Goal: Download file/media

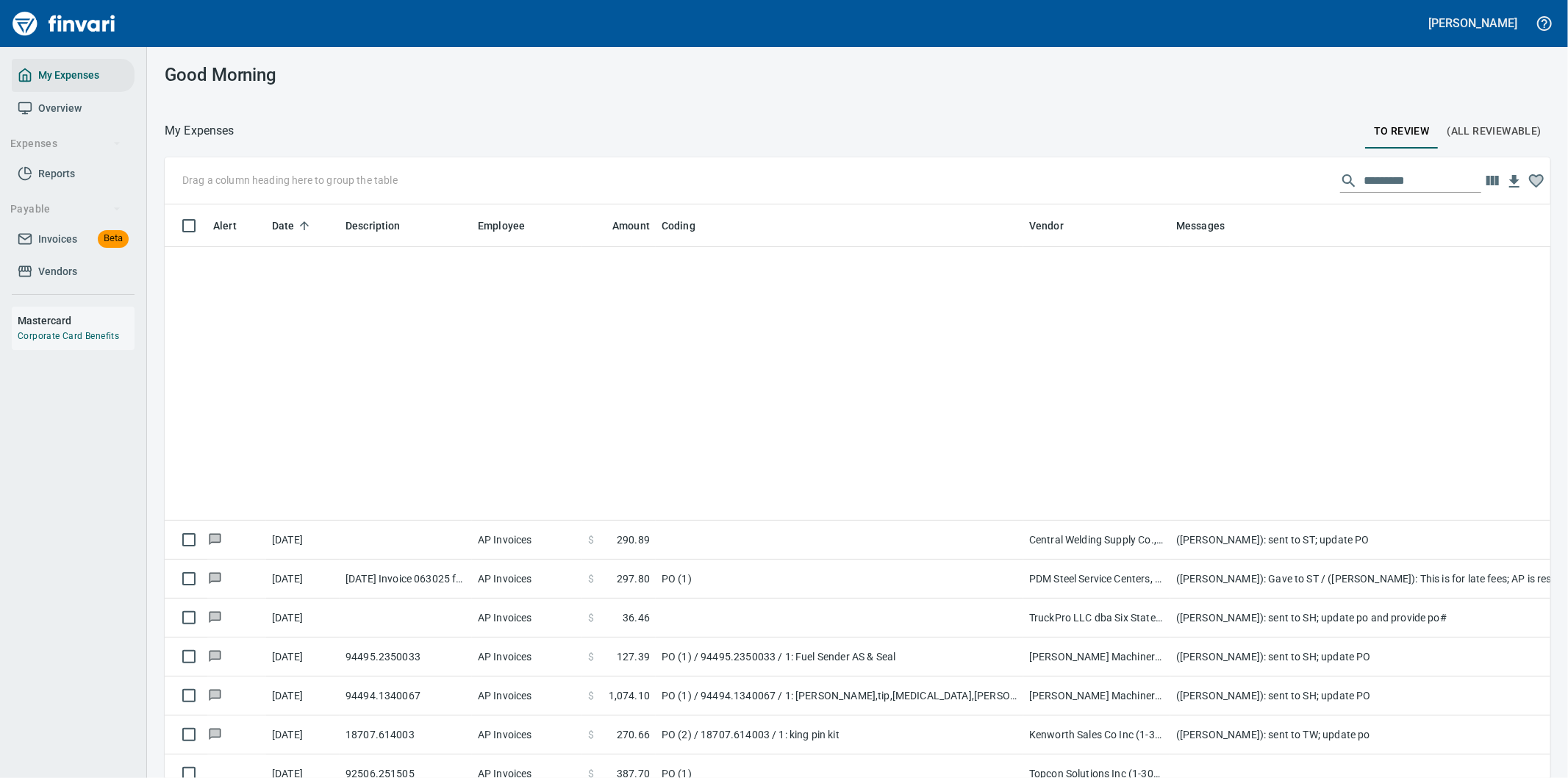
scroll to position [592, 1349]
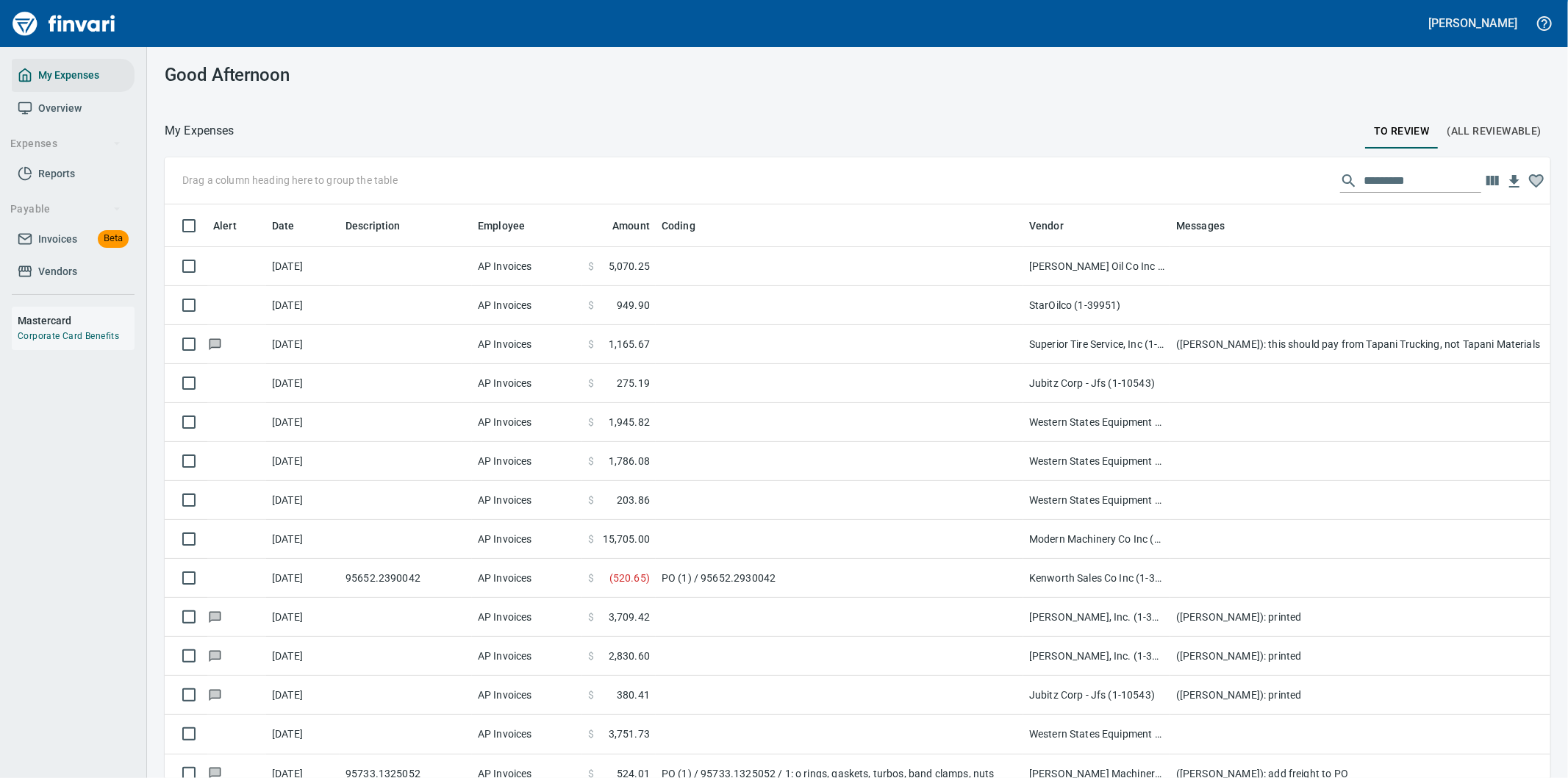
scroll to position [592, 1349]
click at [1363, 174] on input "text" at bounding box center [1422, 181] width 118 height 23
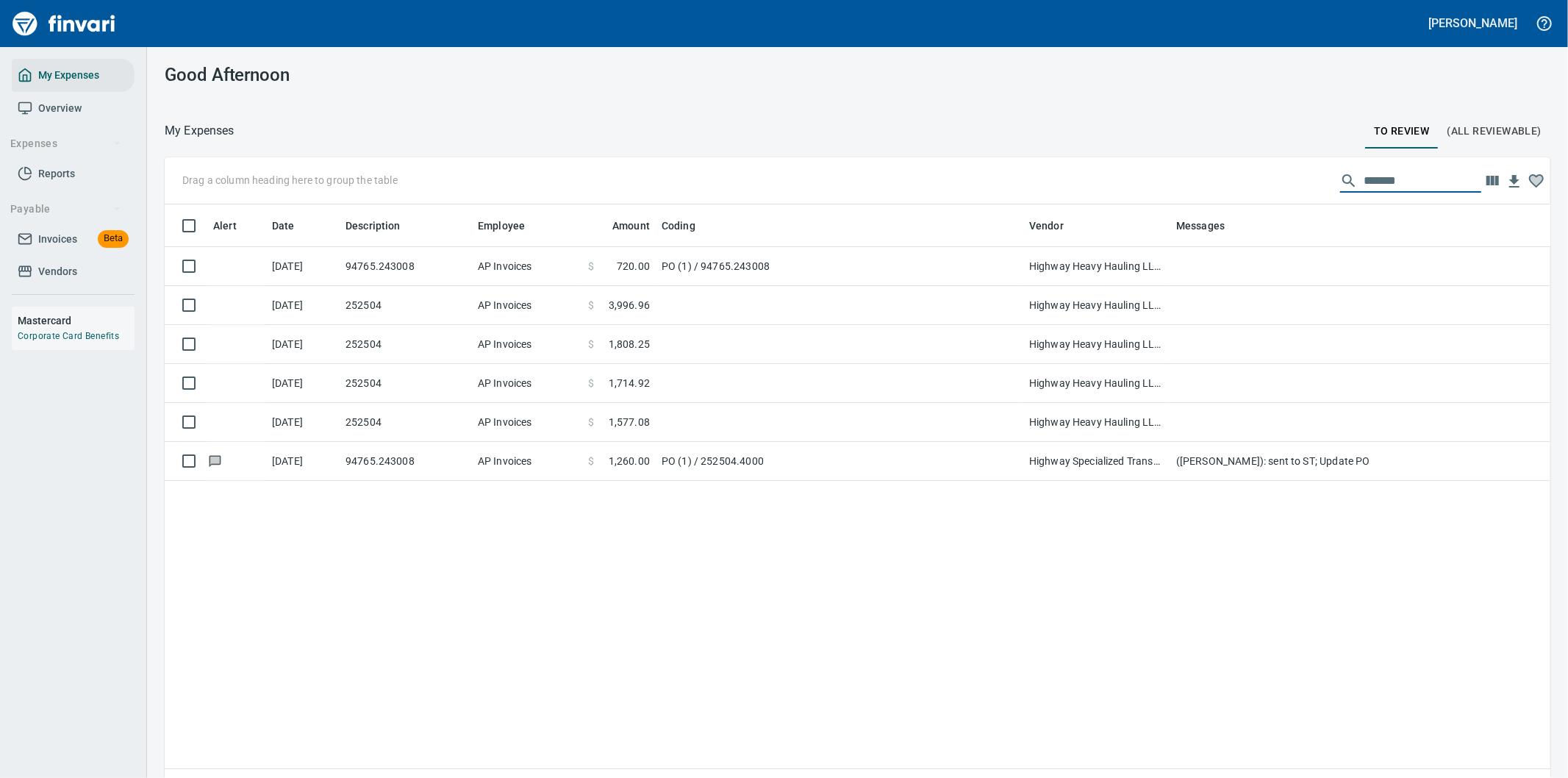
type input "*******"
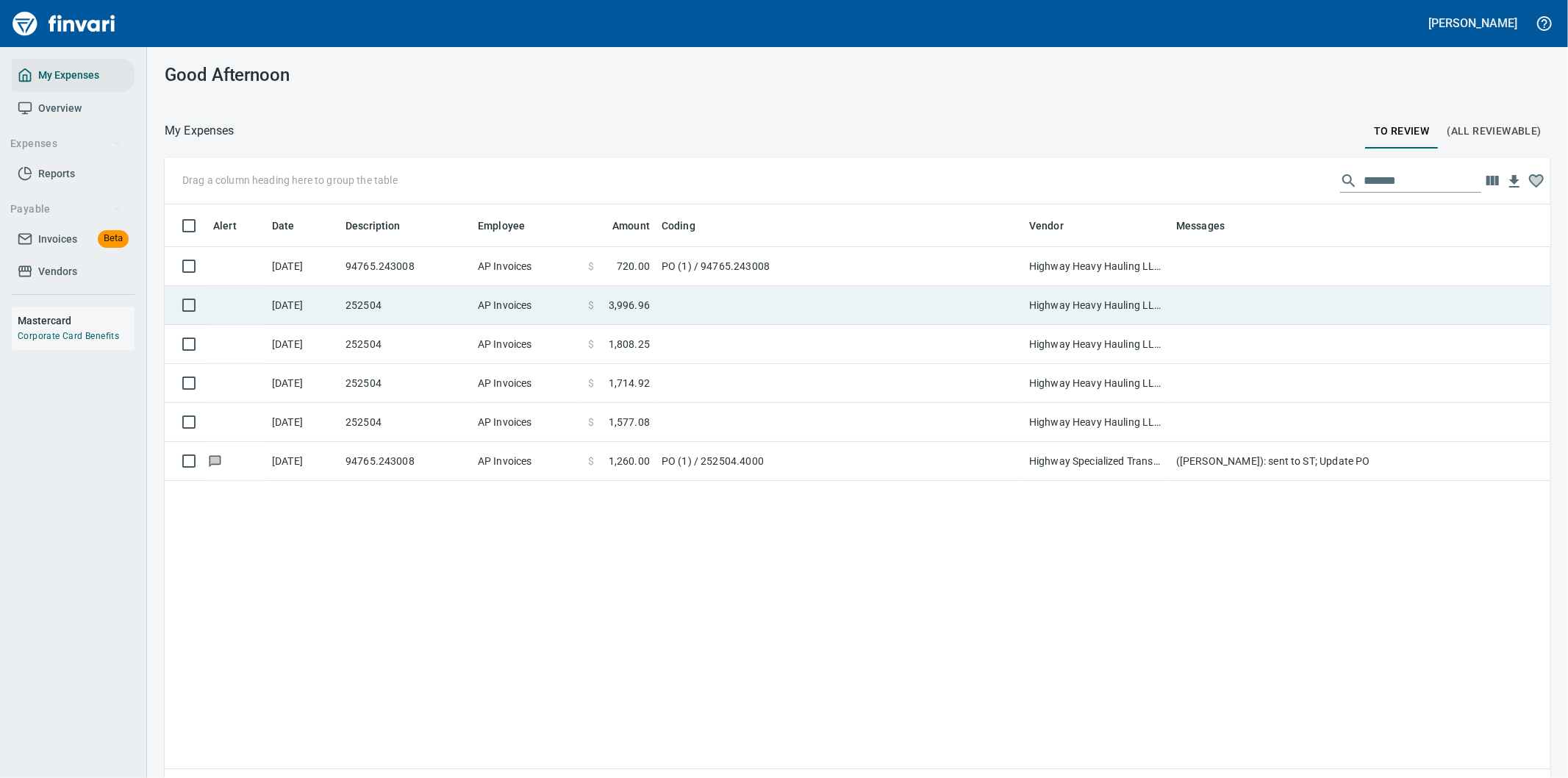
click at [793, 298] on td at bounding box center [839, 306] width 368 height 39
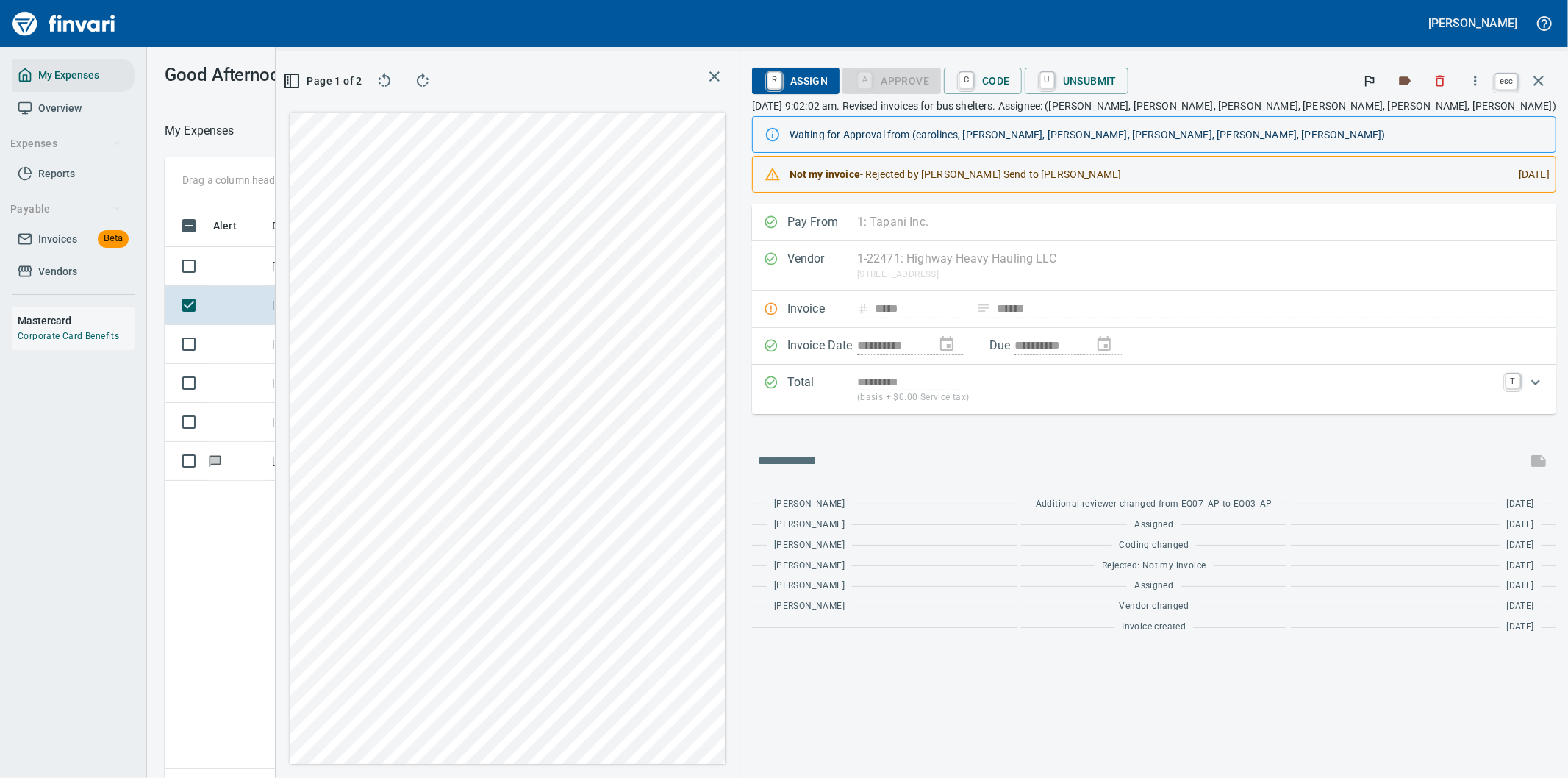
scroll to position [592, 993]
click at [1538, 76] on icon "button" at bounding box center [1538, 80] width 17 height 17
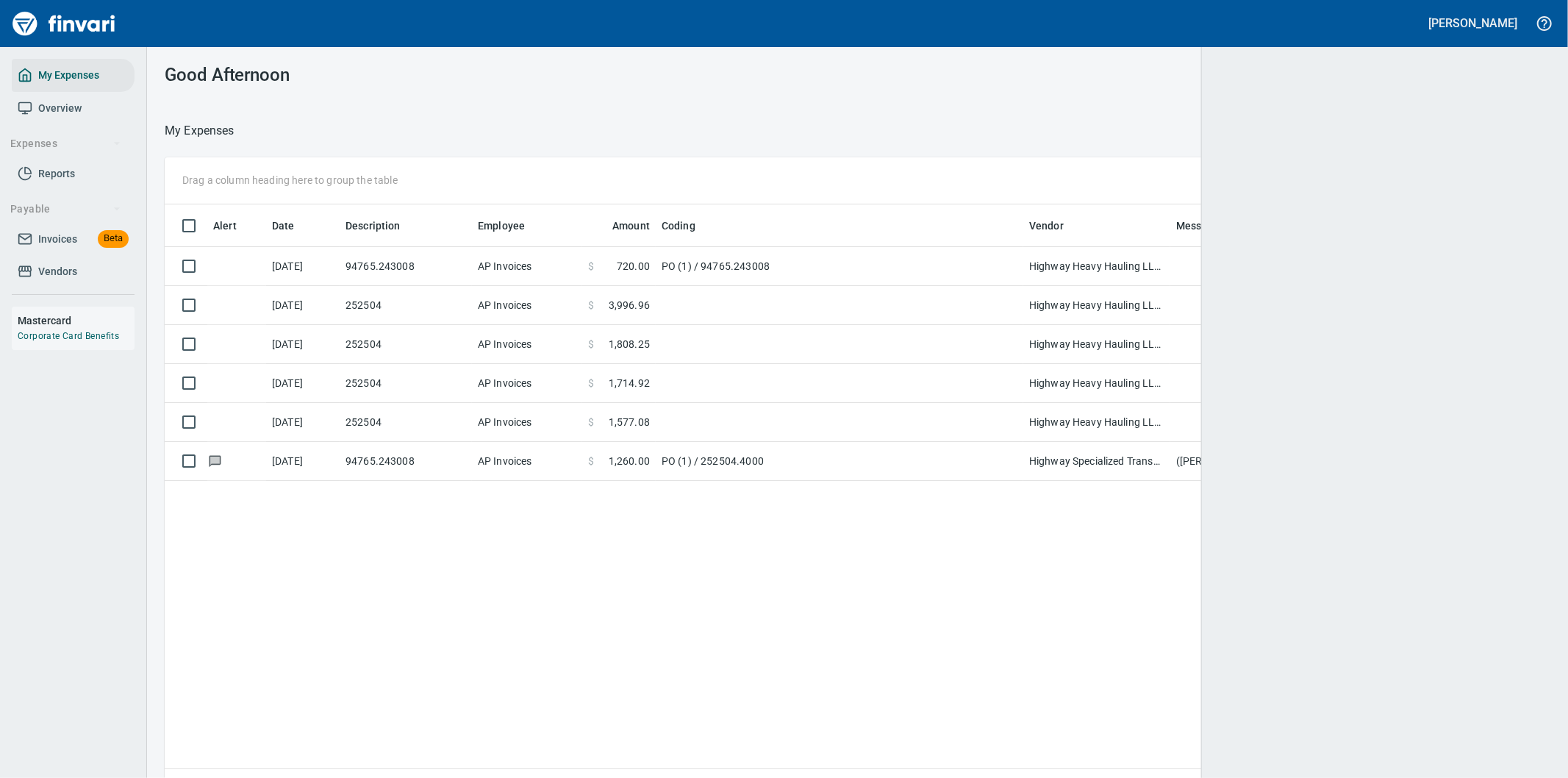
scroll to position [592, 1361]
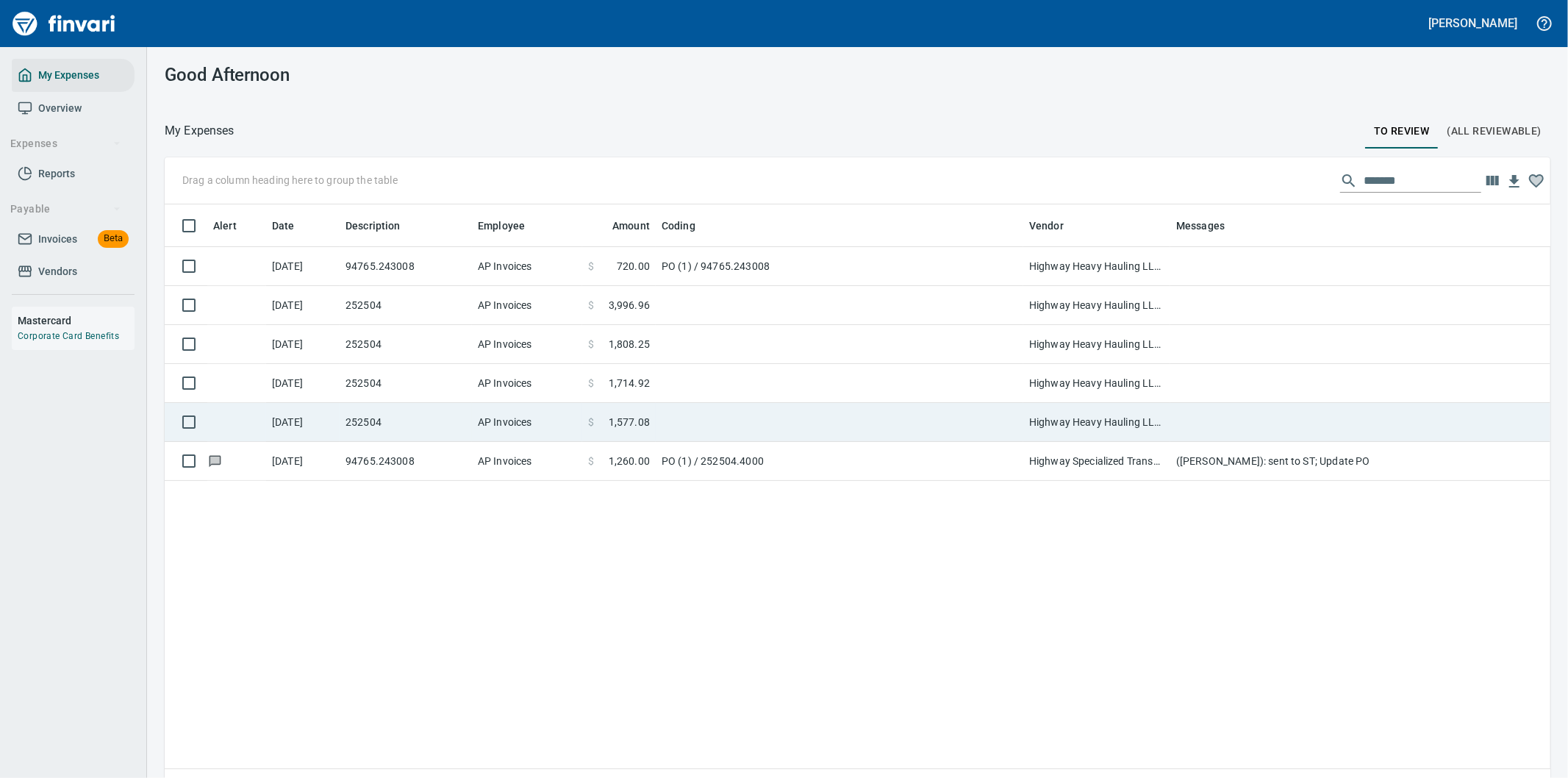
click at [694, 430] on td at bounding box center [839, 423] width 368 height 39
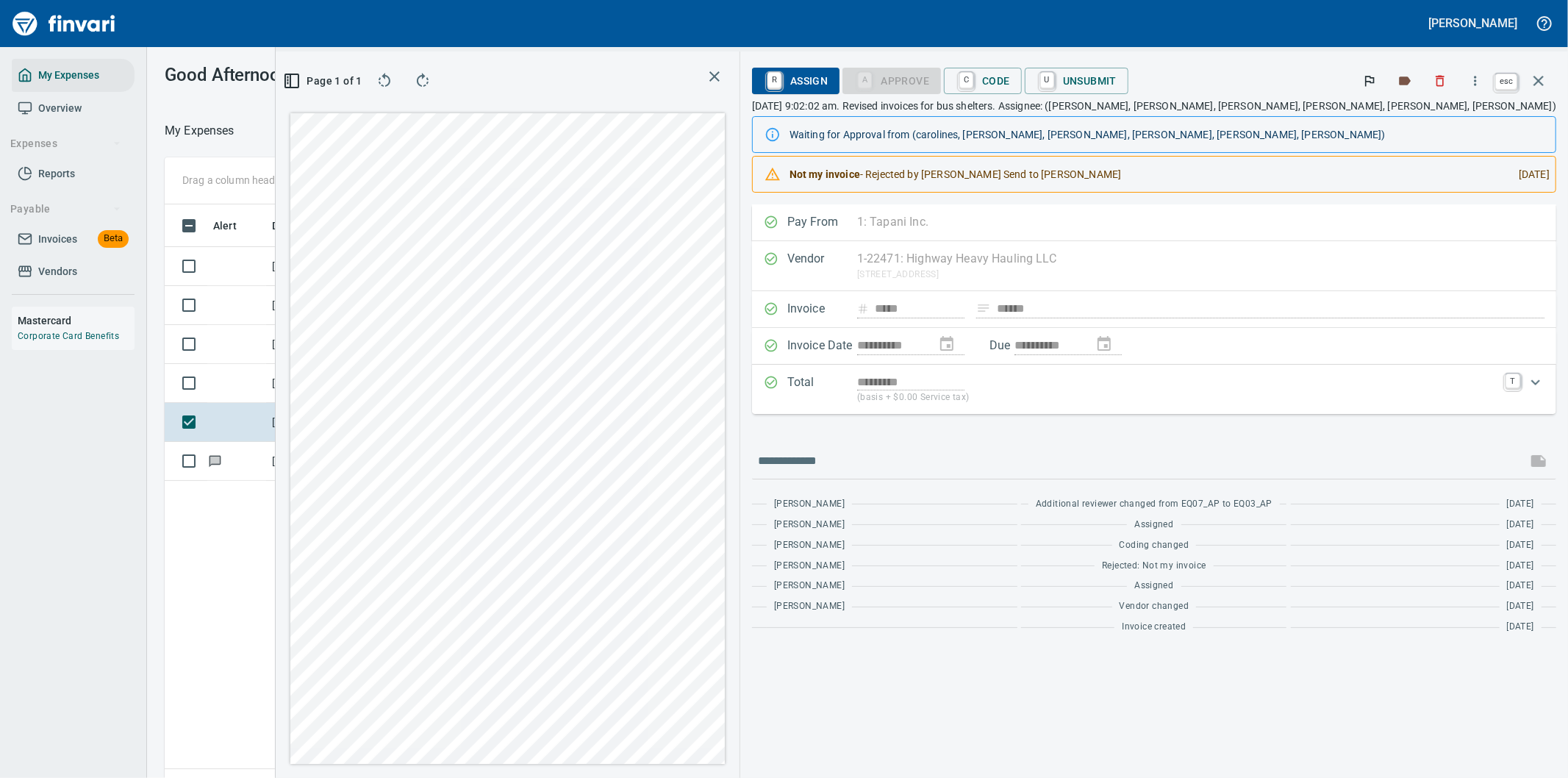
scroll to position [592, 993]
click at [1535, 75] on icon "button" at bounding box center [1538, 80] width 17 height 17
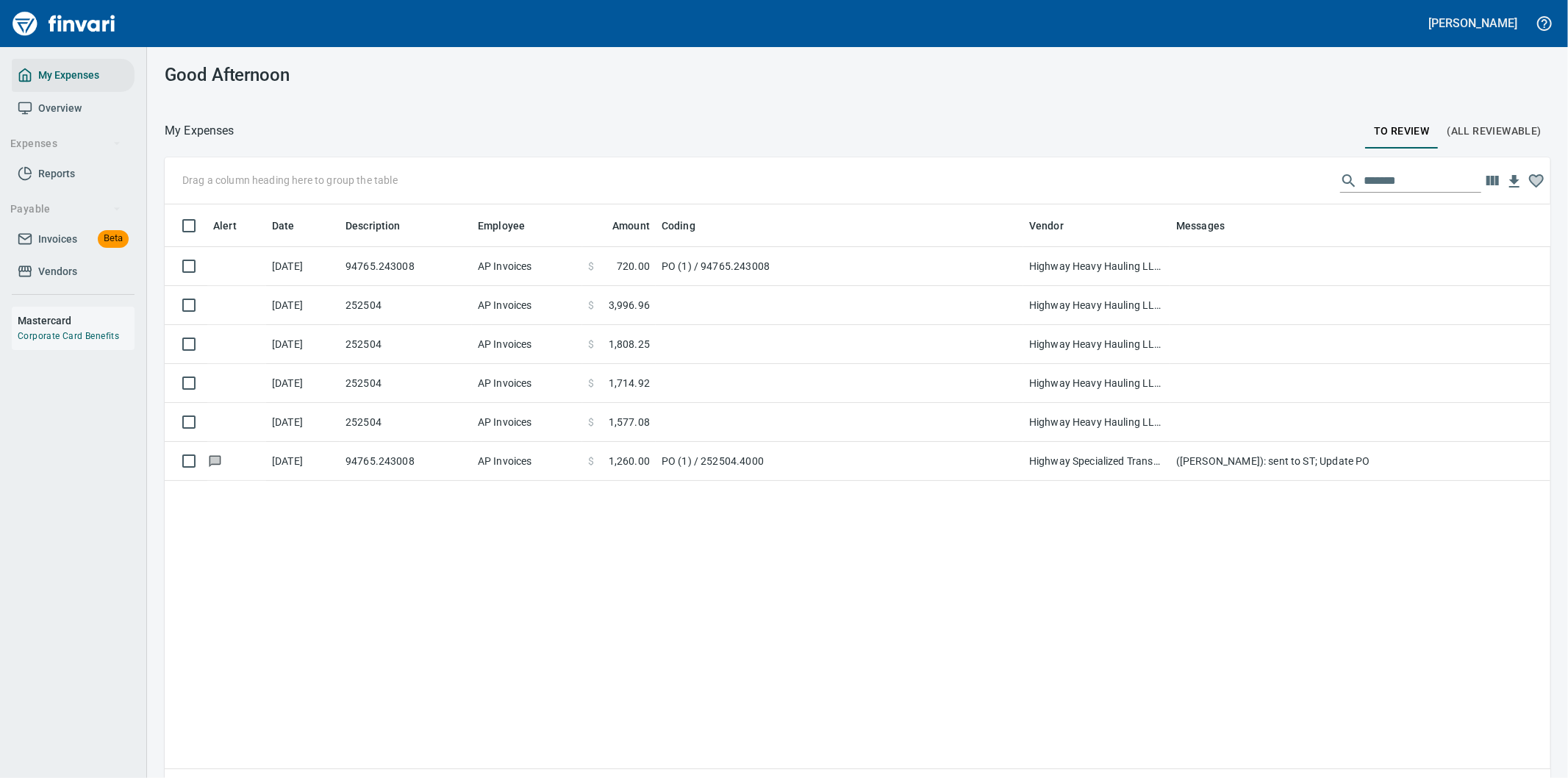
scroll to position [592, 1360]
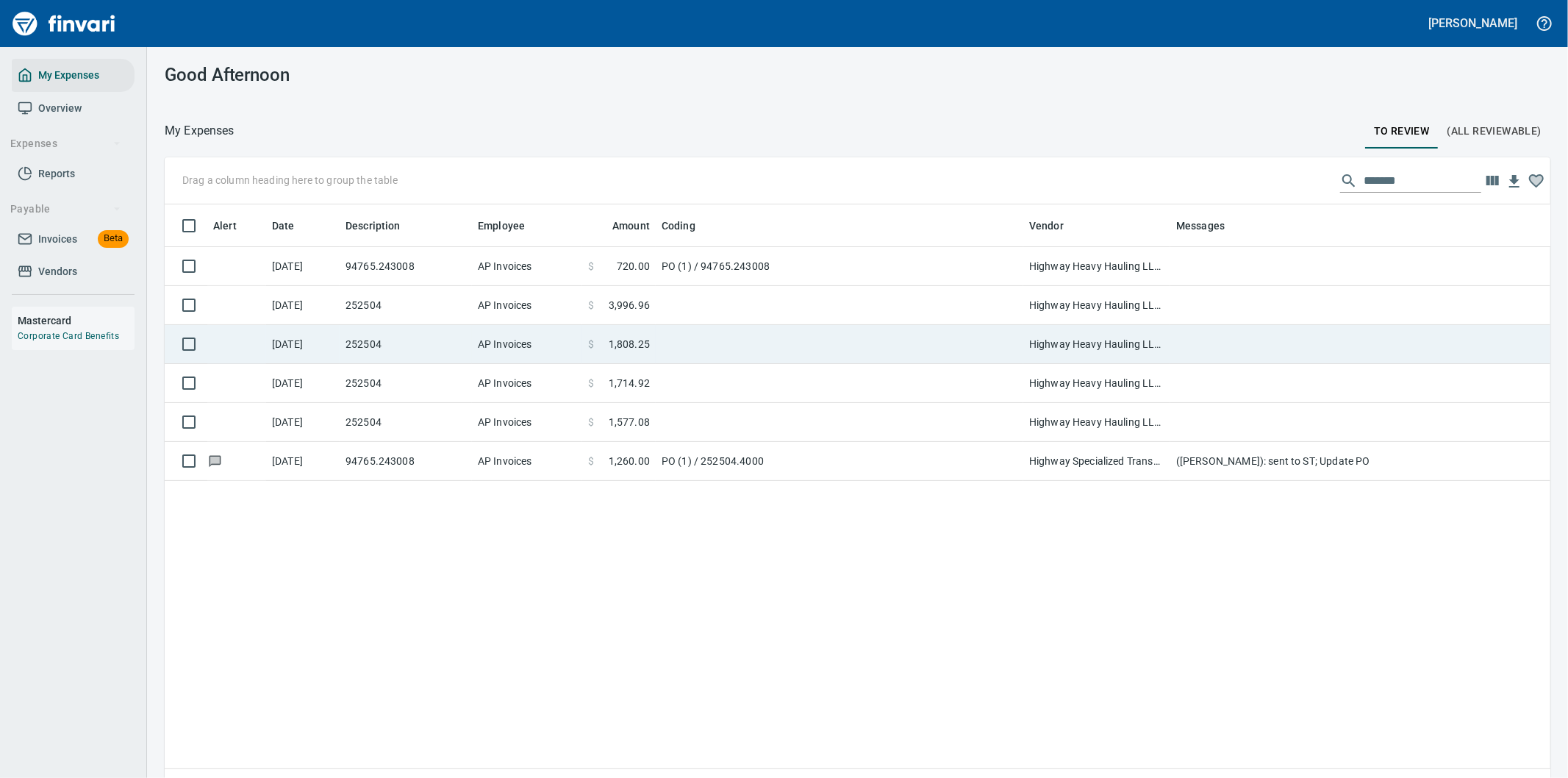
click at [658, 341] on td at bounding box center [839, 344] width 368 height 39
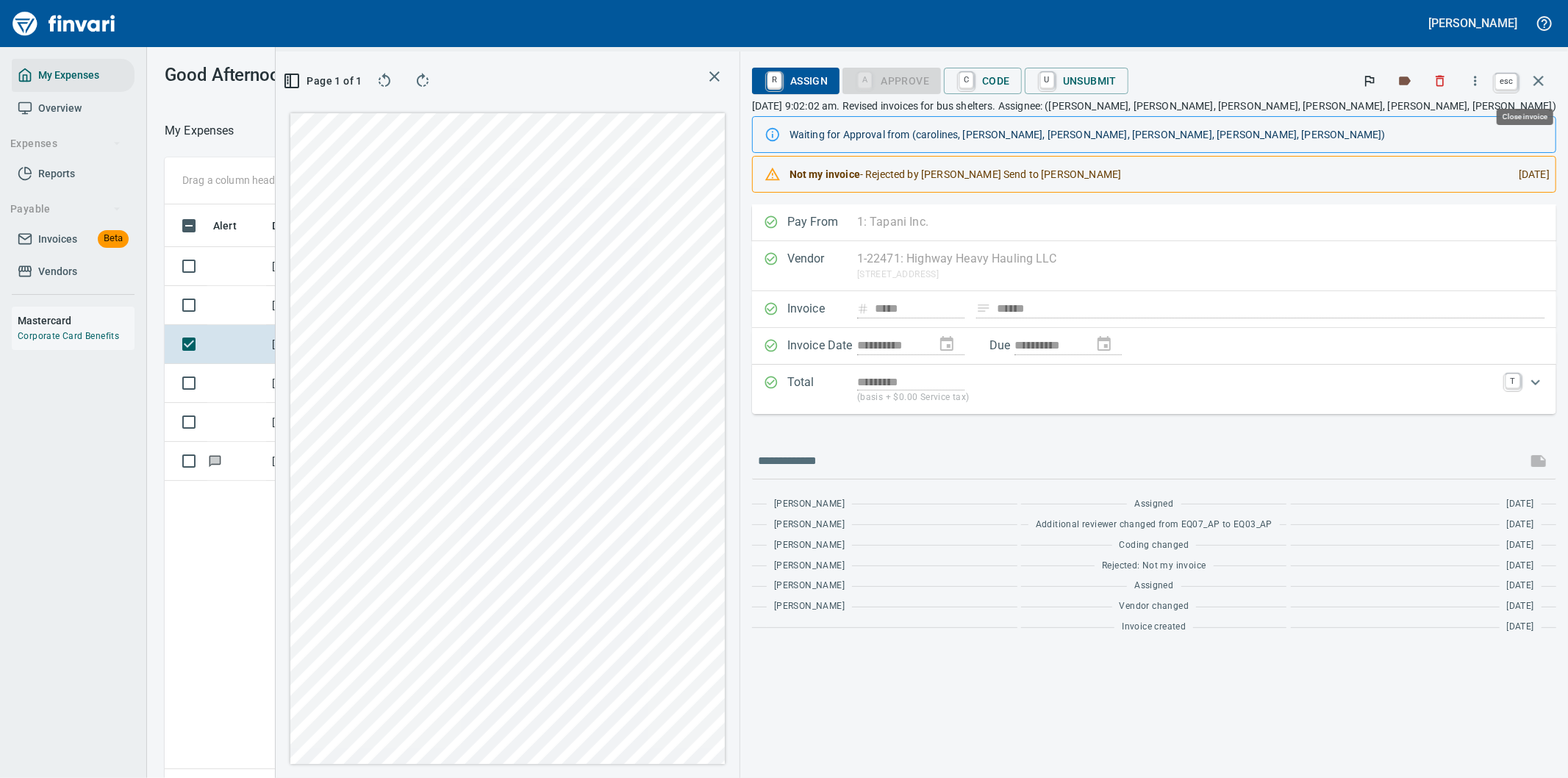
scroll to position [592, 993]
click at [1536, 76] on icon "button" at bounding box center [1538, 80] width 17 height 17
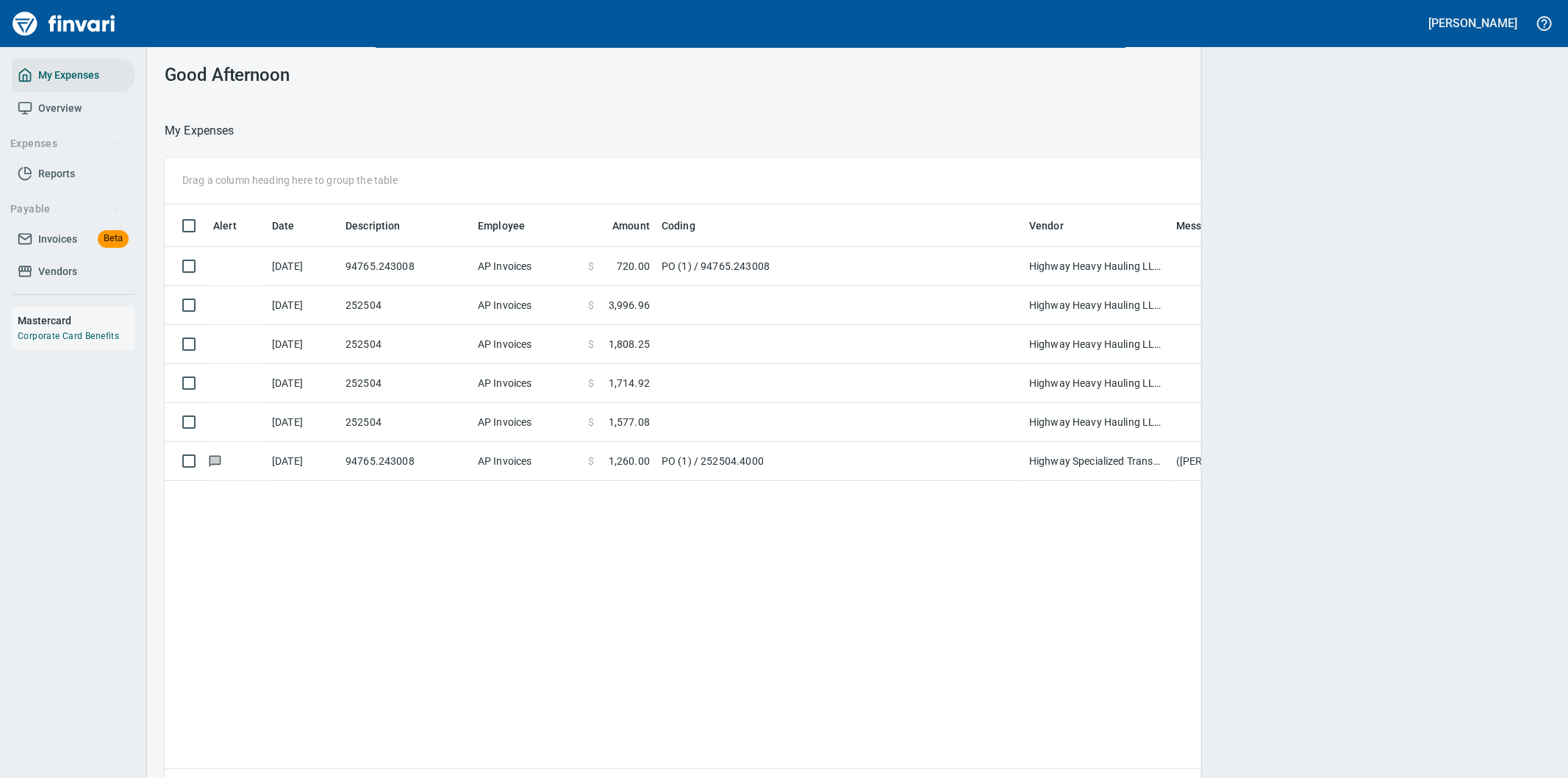
scroll to position [592, 1360]
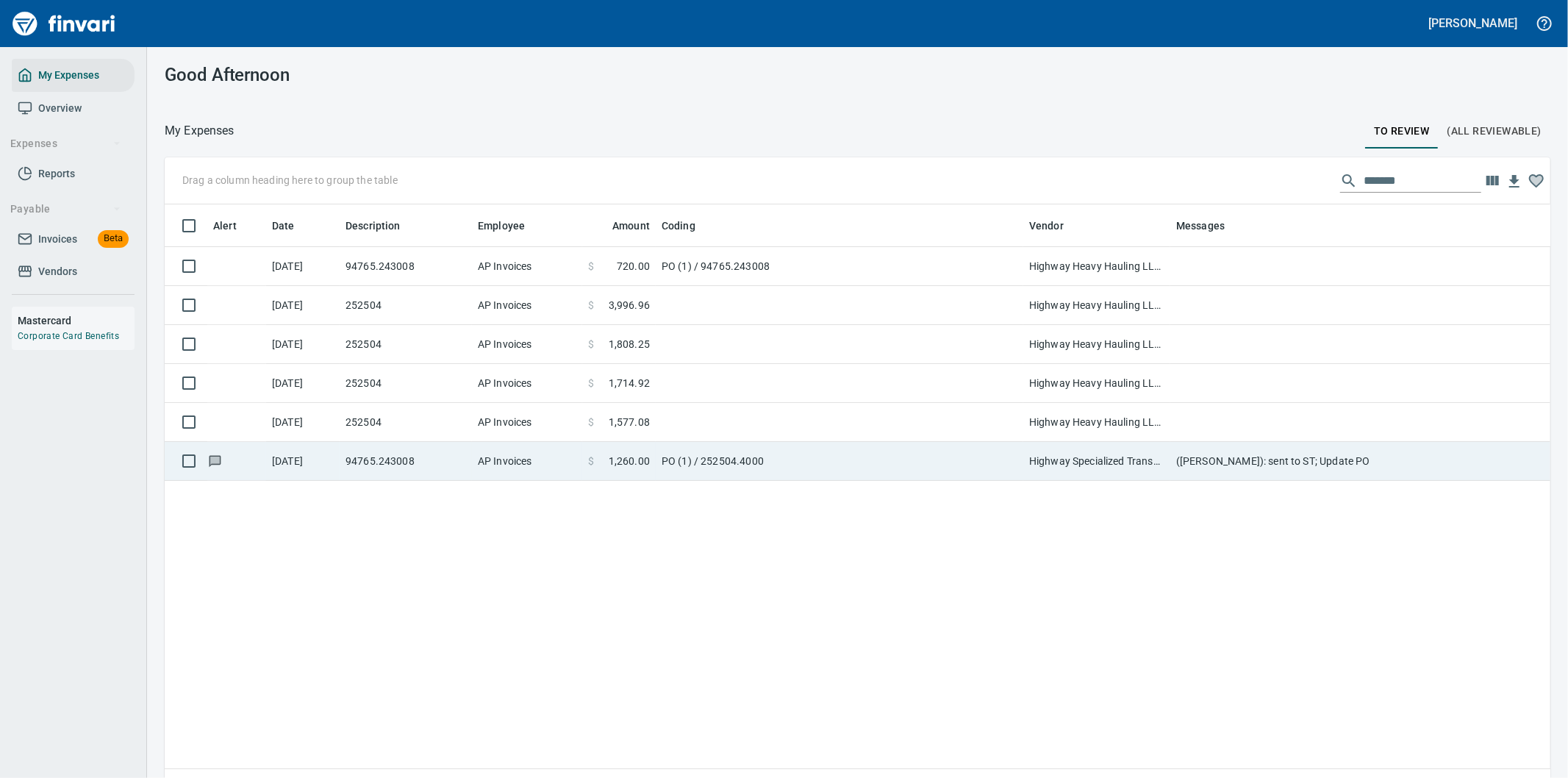
click at [655, 461] on td "PO (1) / 252504.4000" at bounding box center [839, 462] width 368 height 39
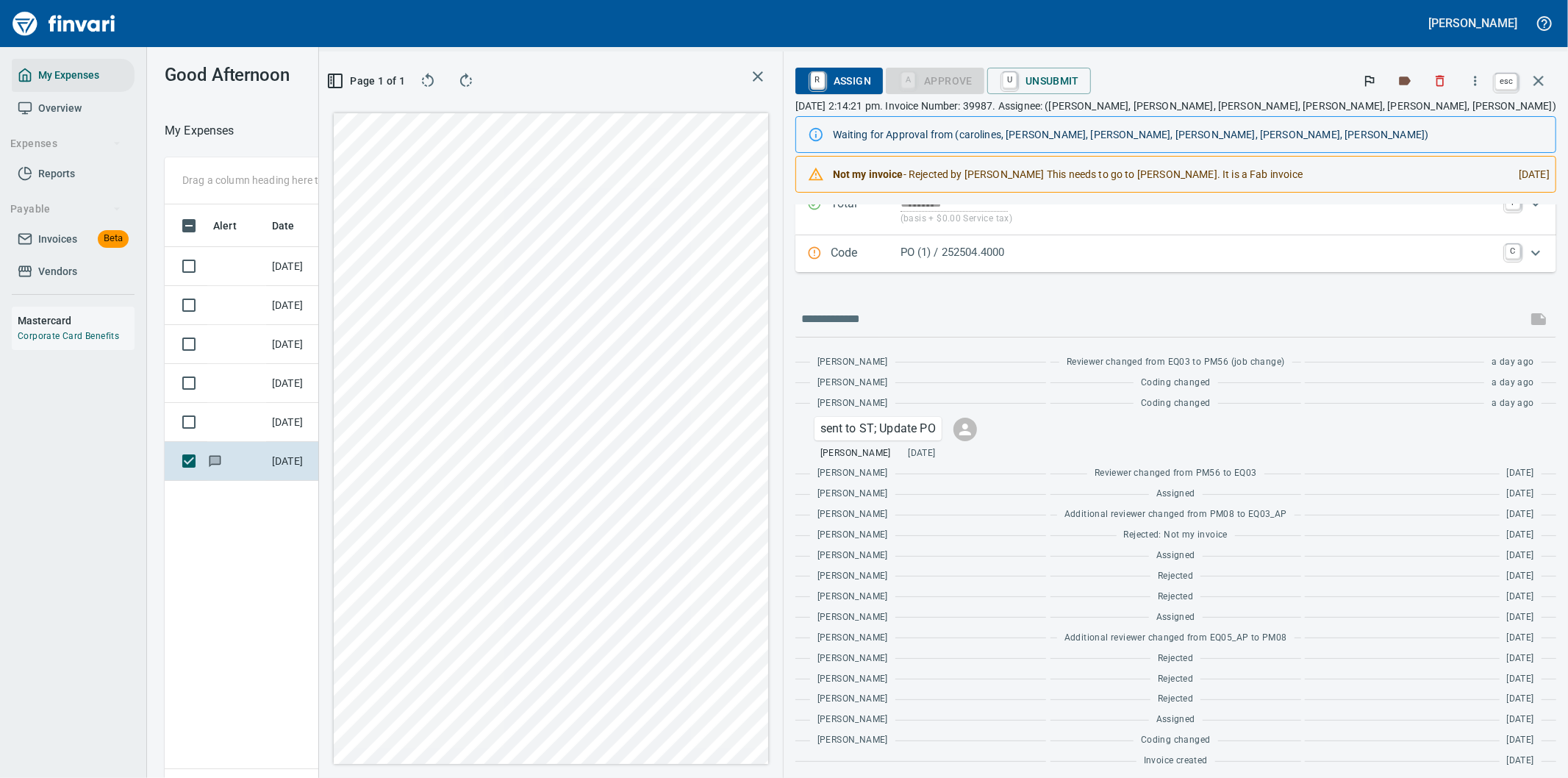
scroll to position [592, 993]
click at [1540, 75] on icon "button" at bounding box center [1538, 80] width 17 height 17
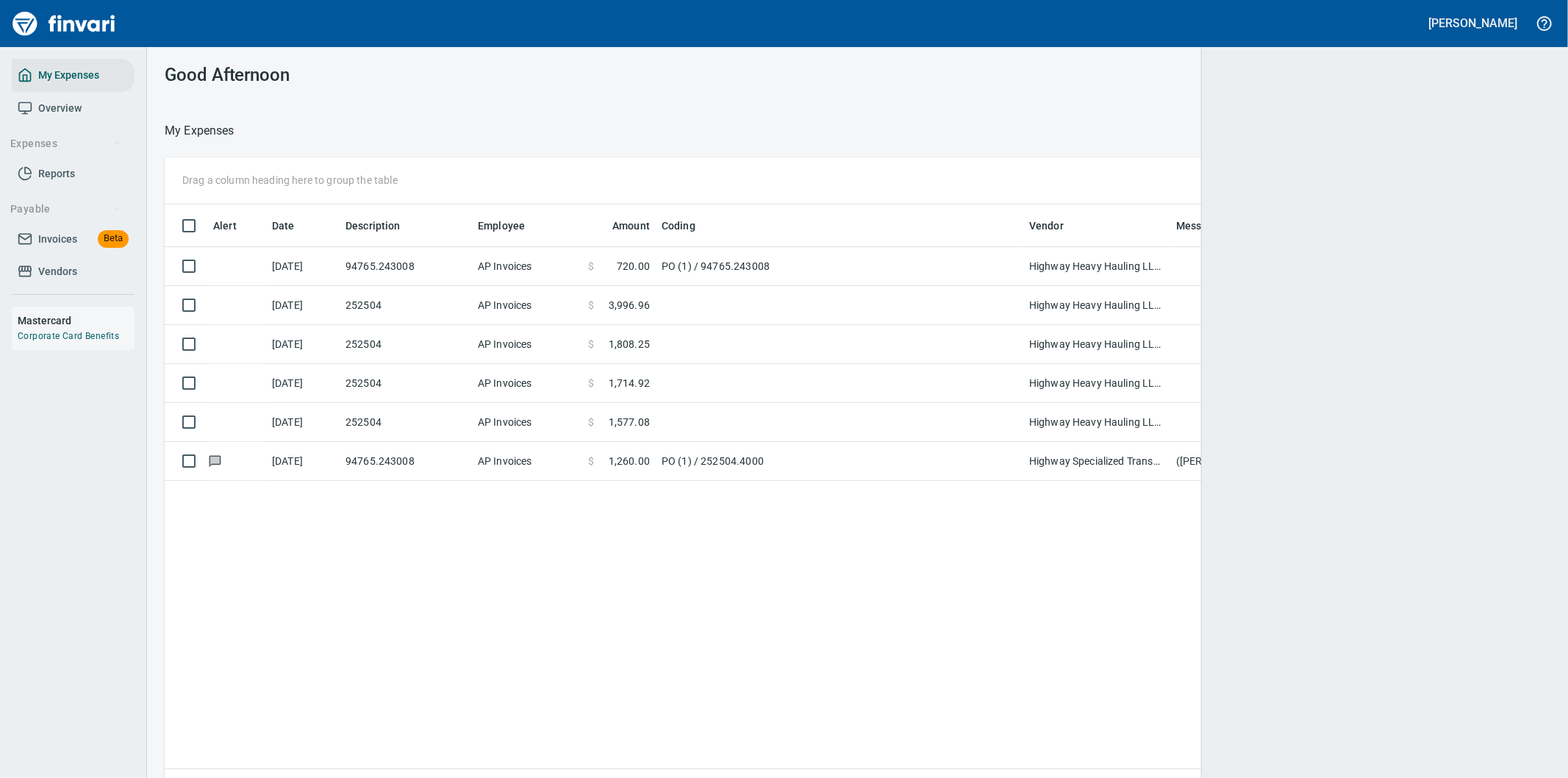
scroll to position [592, 1361]
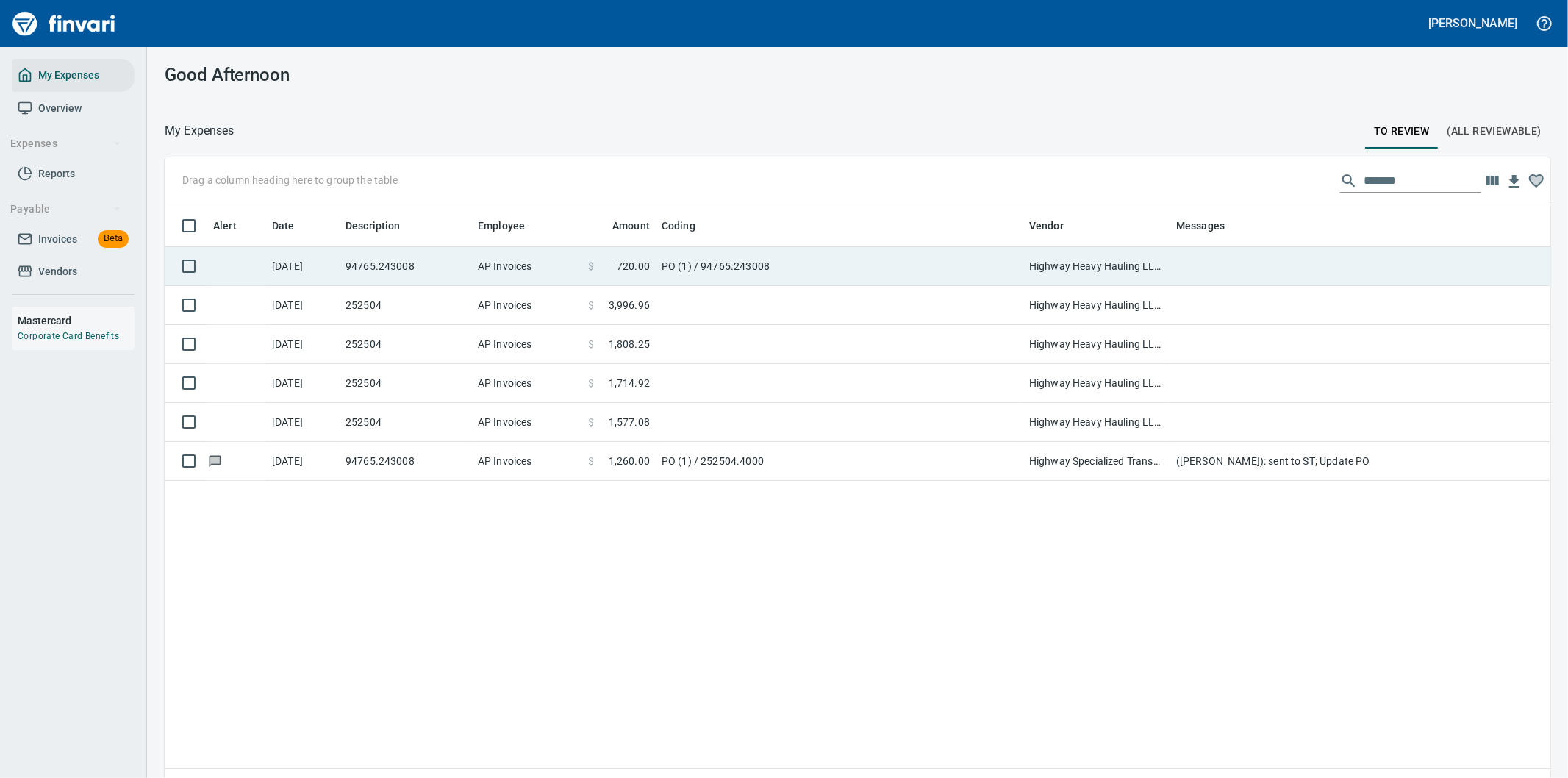
click at [784, 261] on td "PO (1) / 94765.243008" at bounding box center [839, 267] width 368 height 39
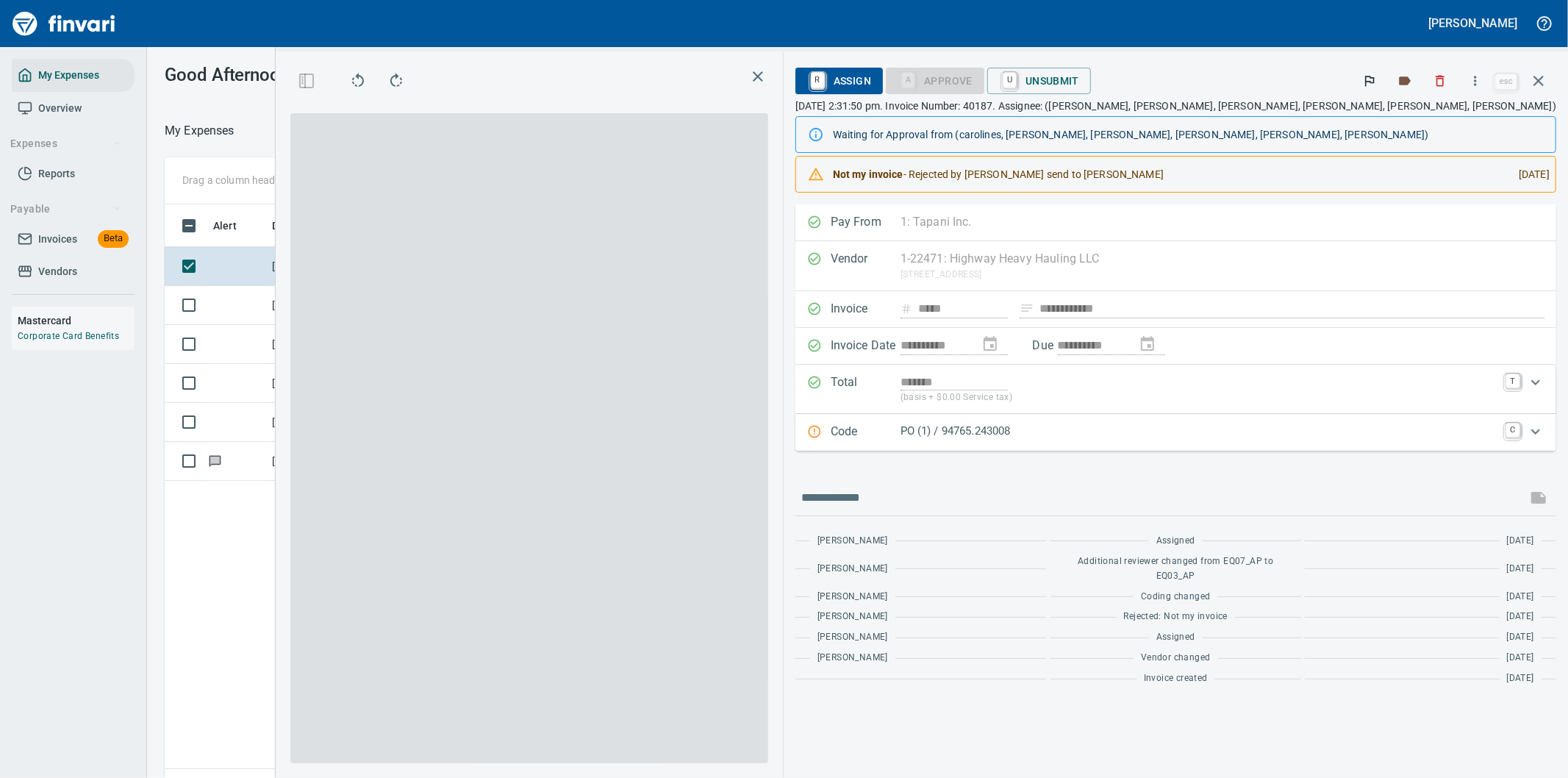
scroll to position [592, 993]
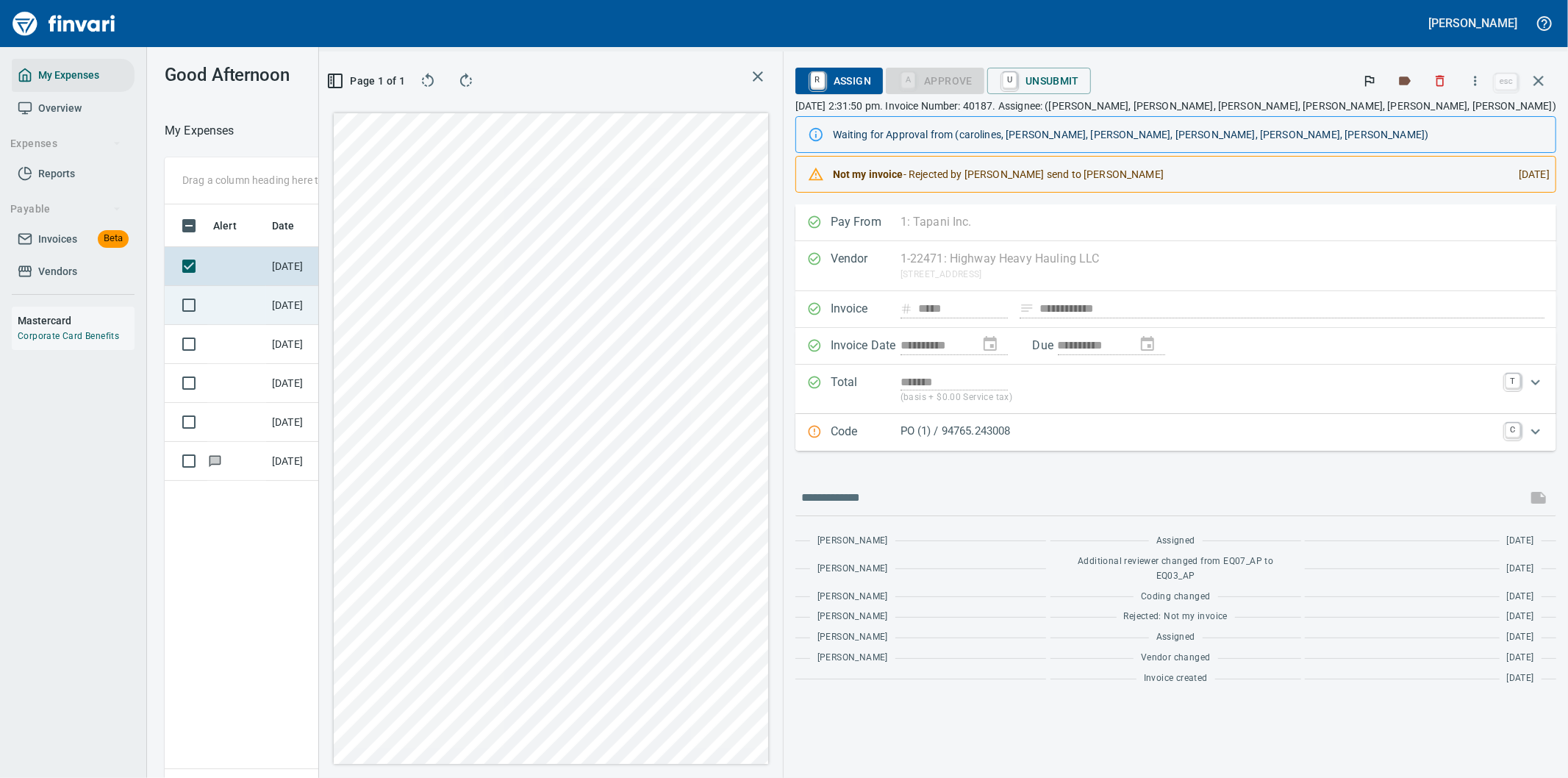
click at [500, 304] on td "AP Invoices" at bounding box center [527, 306] width 110 height 39
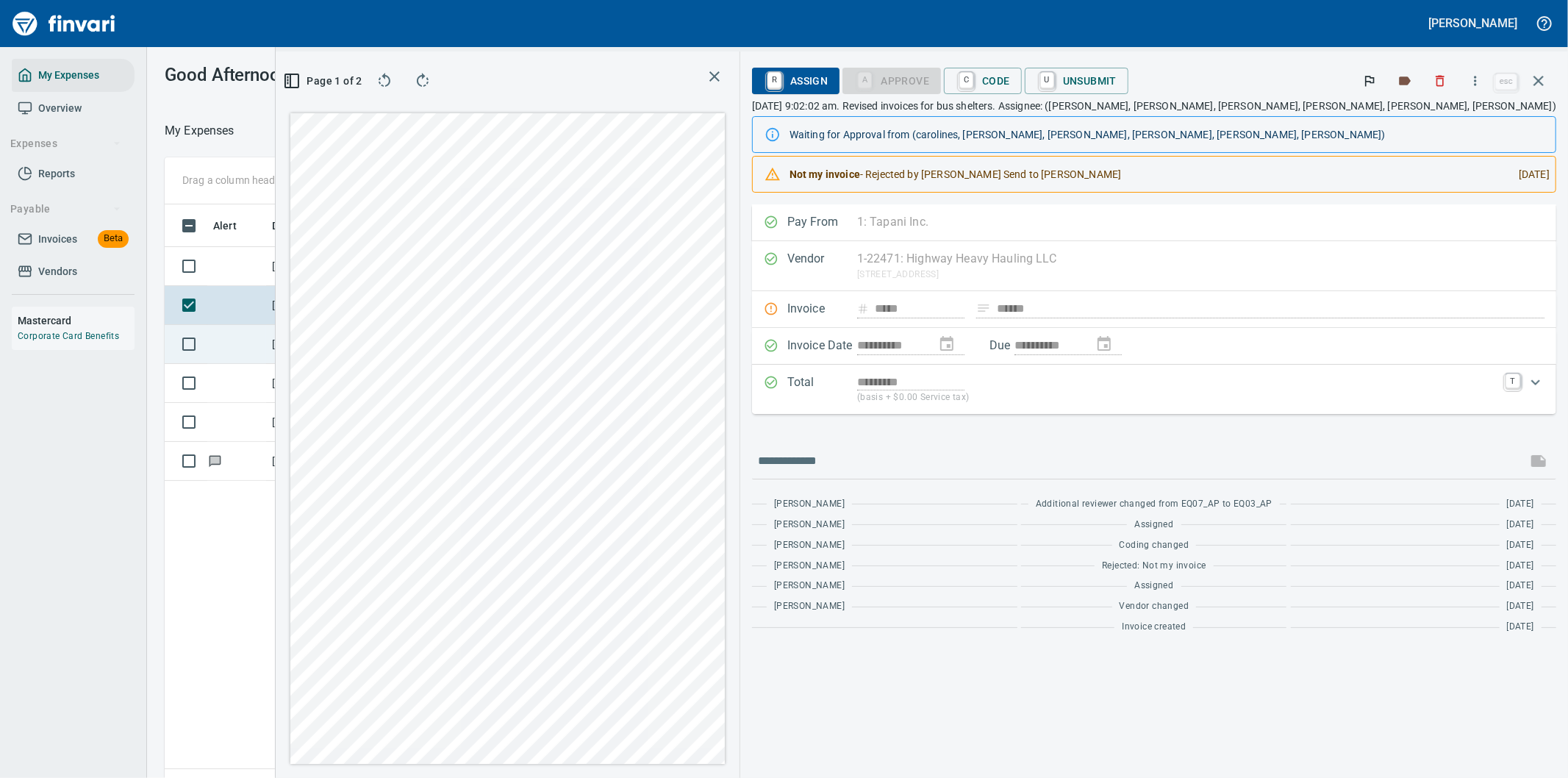
click at [454, 347] on td "252504" at bounding box center [405, 344] width 132 height 39
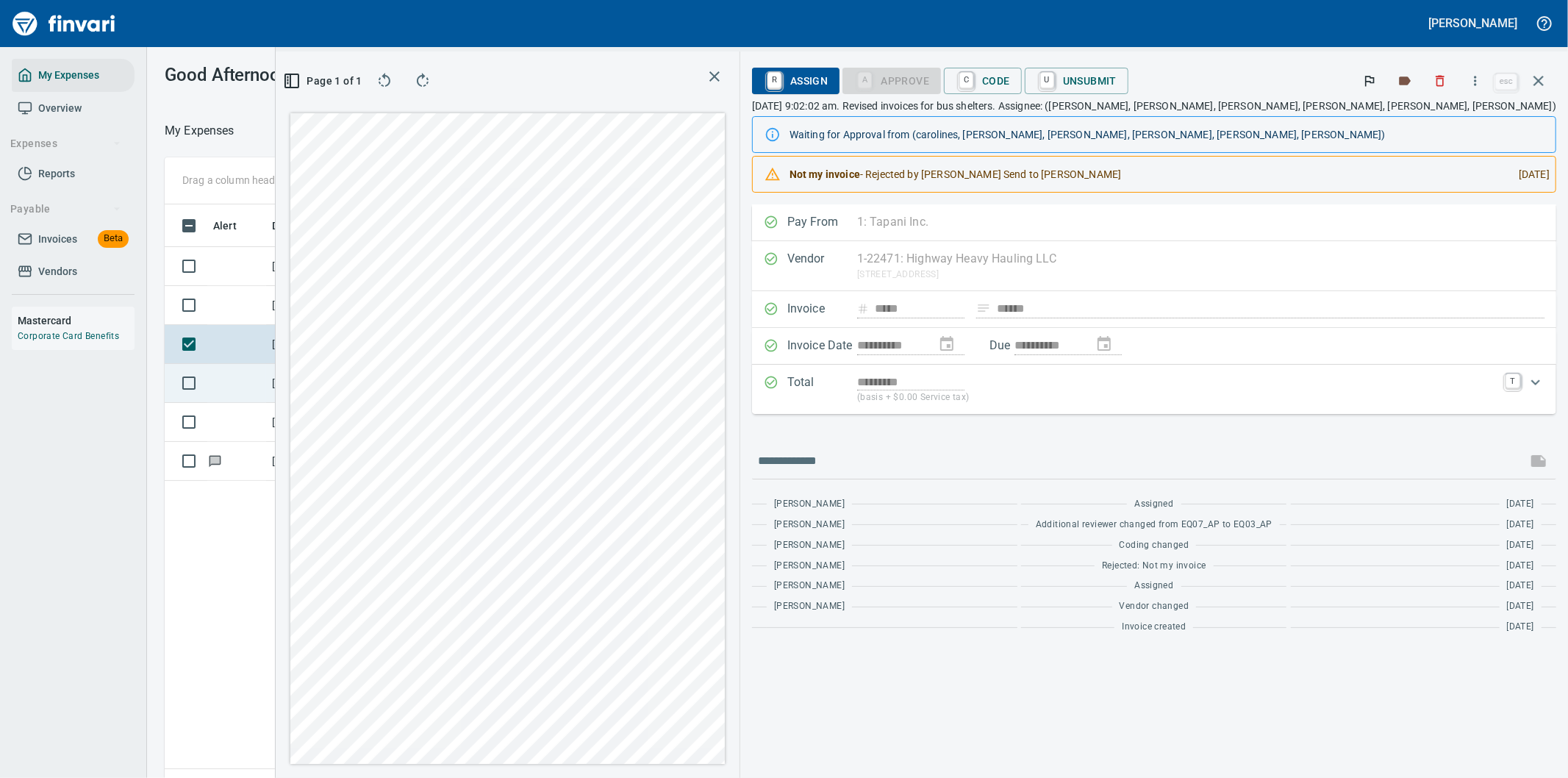
click at [415, 390] on td "252504" at bounding box center [405, 384] width 132 height 39
click at [406, 431] on td "252504" at bounding box center [405, 423] width 132 height 39
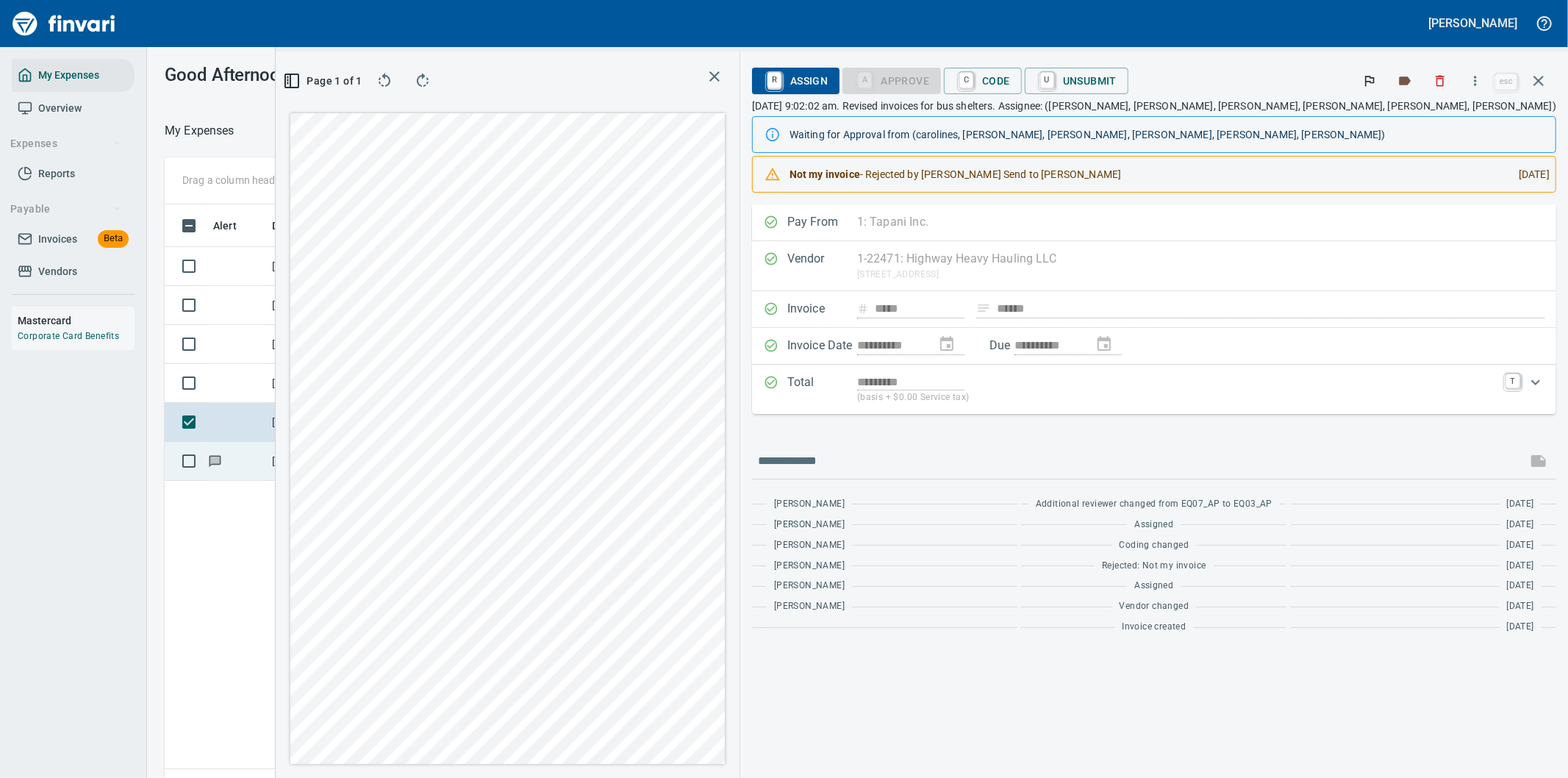
click at [434, 463] on td "94765.243008" at bounding box center [405, 462] width 132 height 39
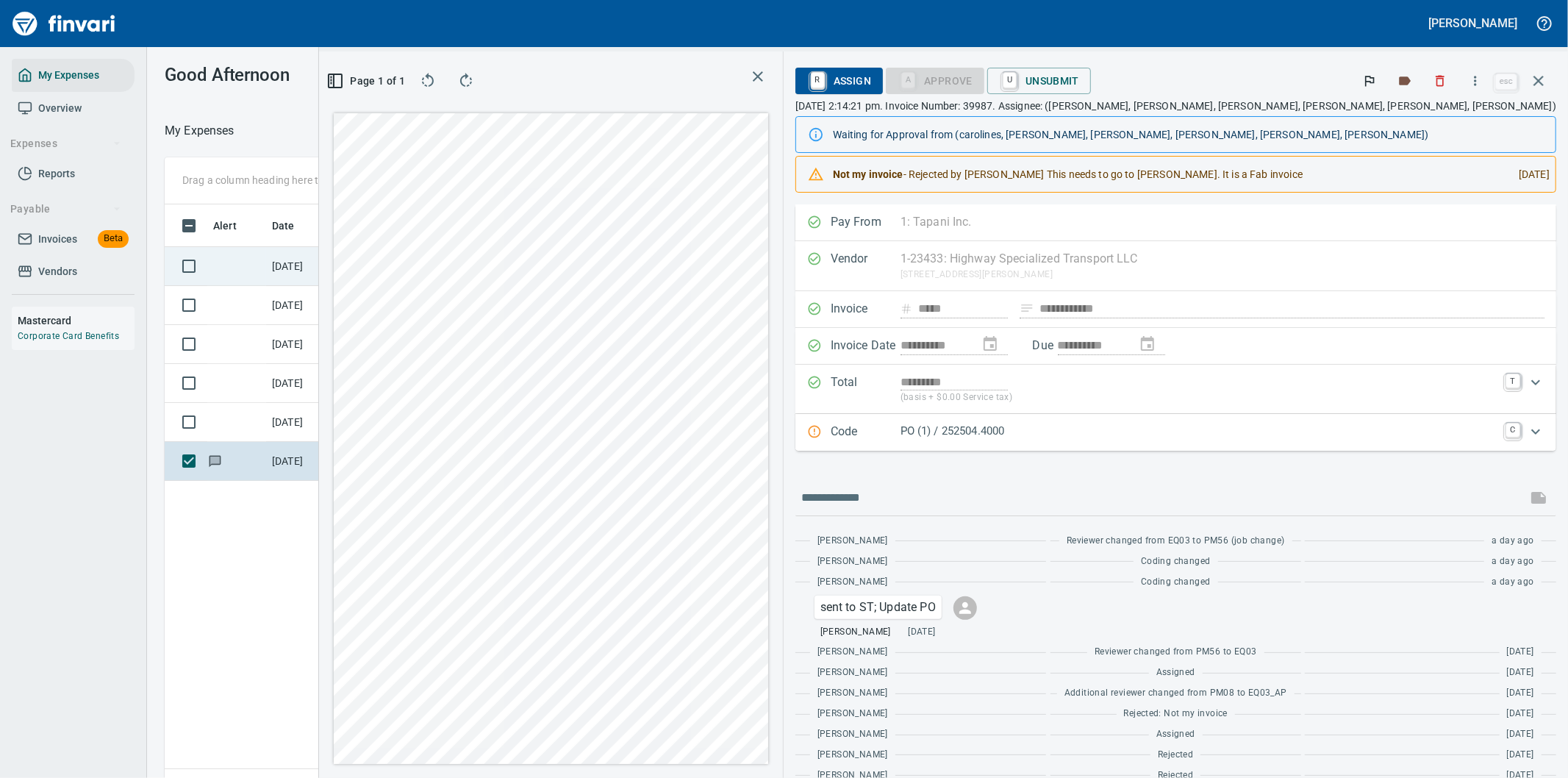
click at [390, 265] on td "94765.243008" at bounding box center [405, 267] width 132 height 39
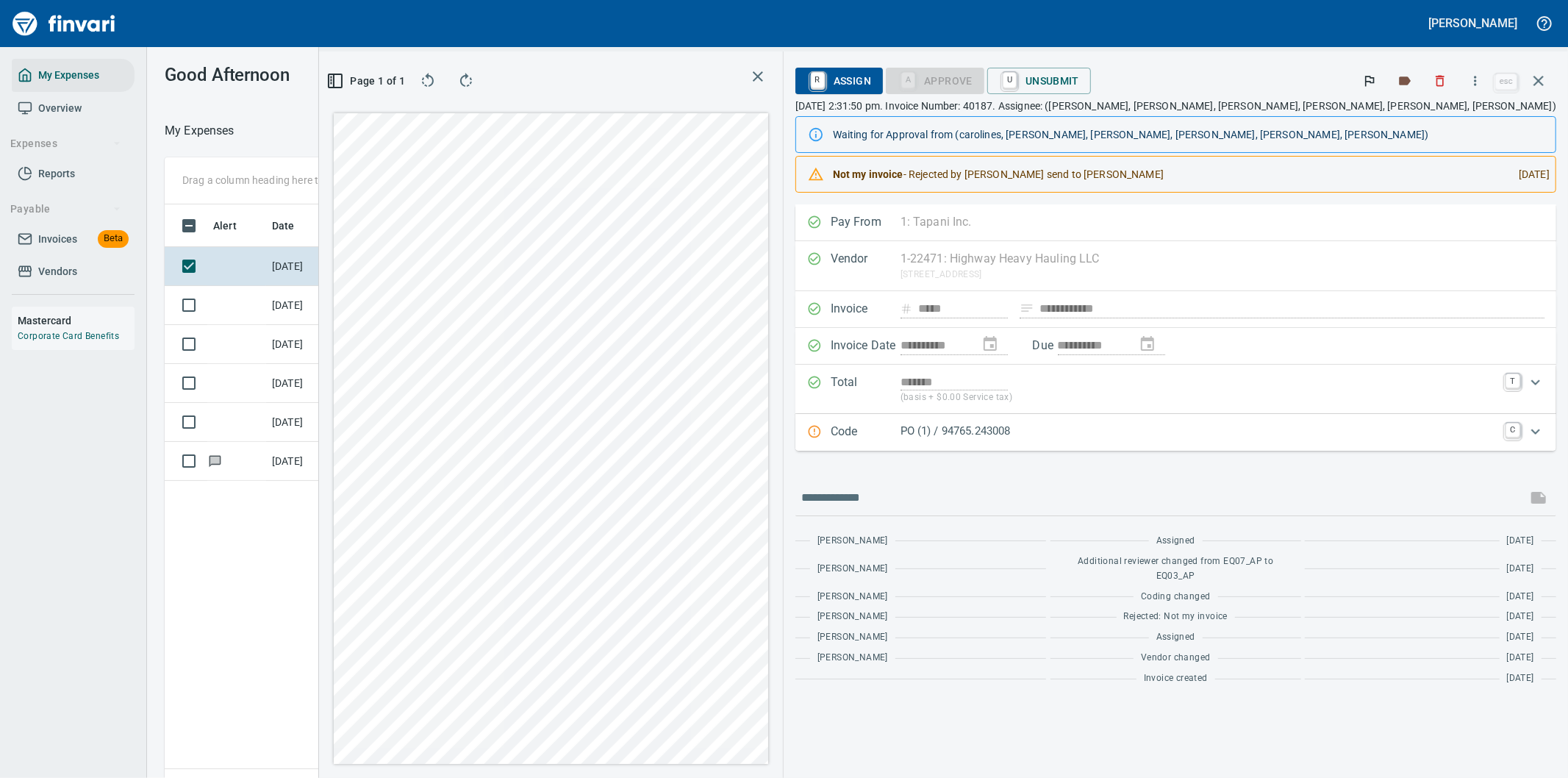
scroll to position [592, 993]
click at [1478, 74] on icon "button" at bounding box center [1474, 80] width 14 height 14
click at [1429, 122] on span "Download" at bounding box center [1473, 123] width 141 height 17
click at [1138, 499] on input "text" at bounding box center [1160, 498] width 719 height 23
type input "**********"
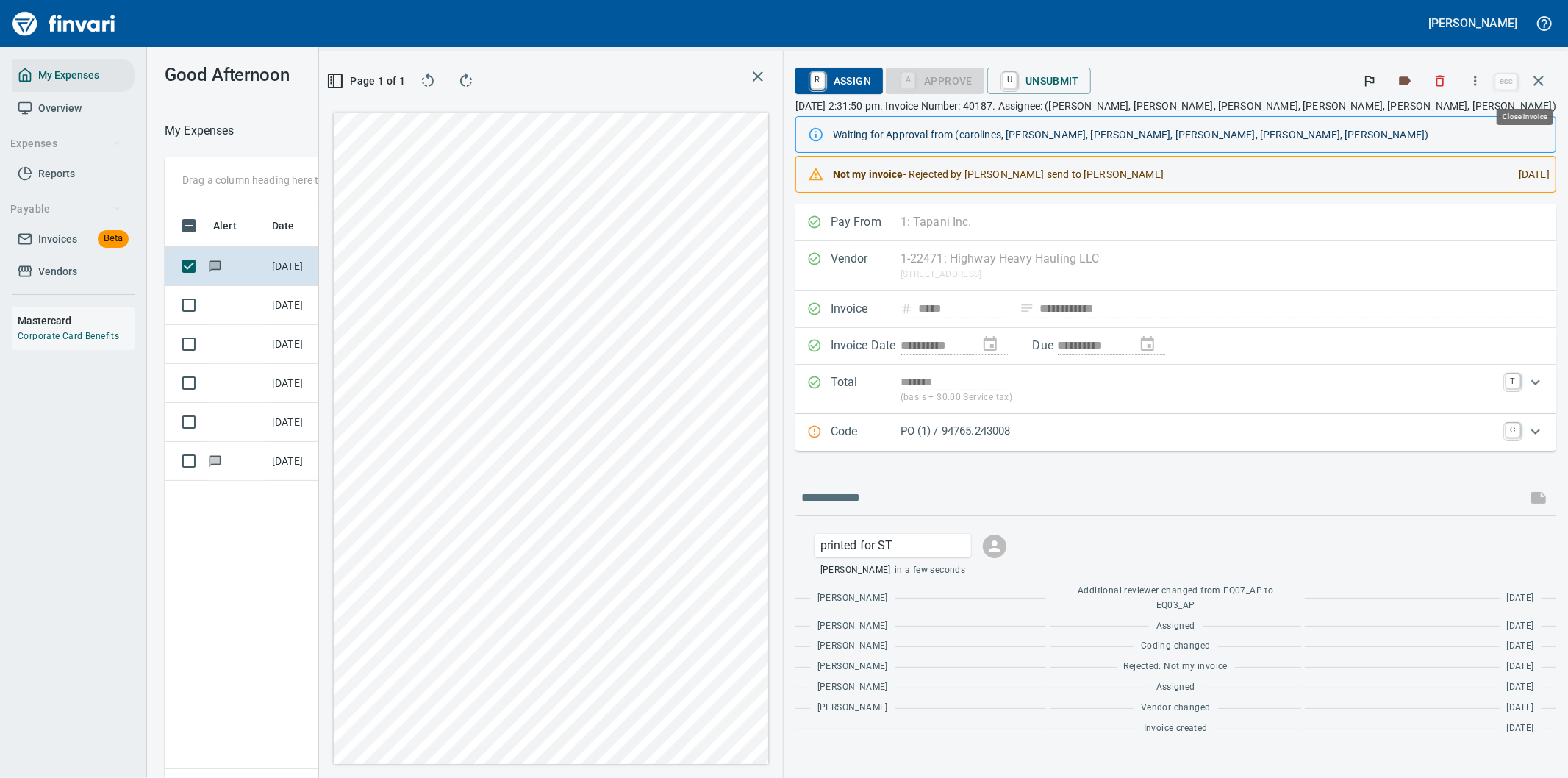
click at [1541, 77] on icon "button" at bounding box center [1539, 81] width 11 height 11
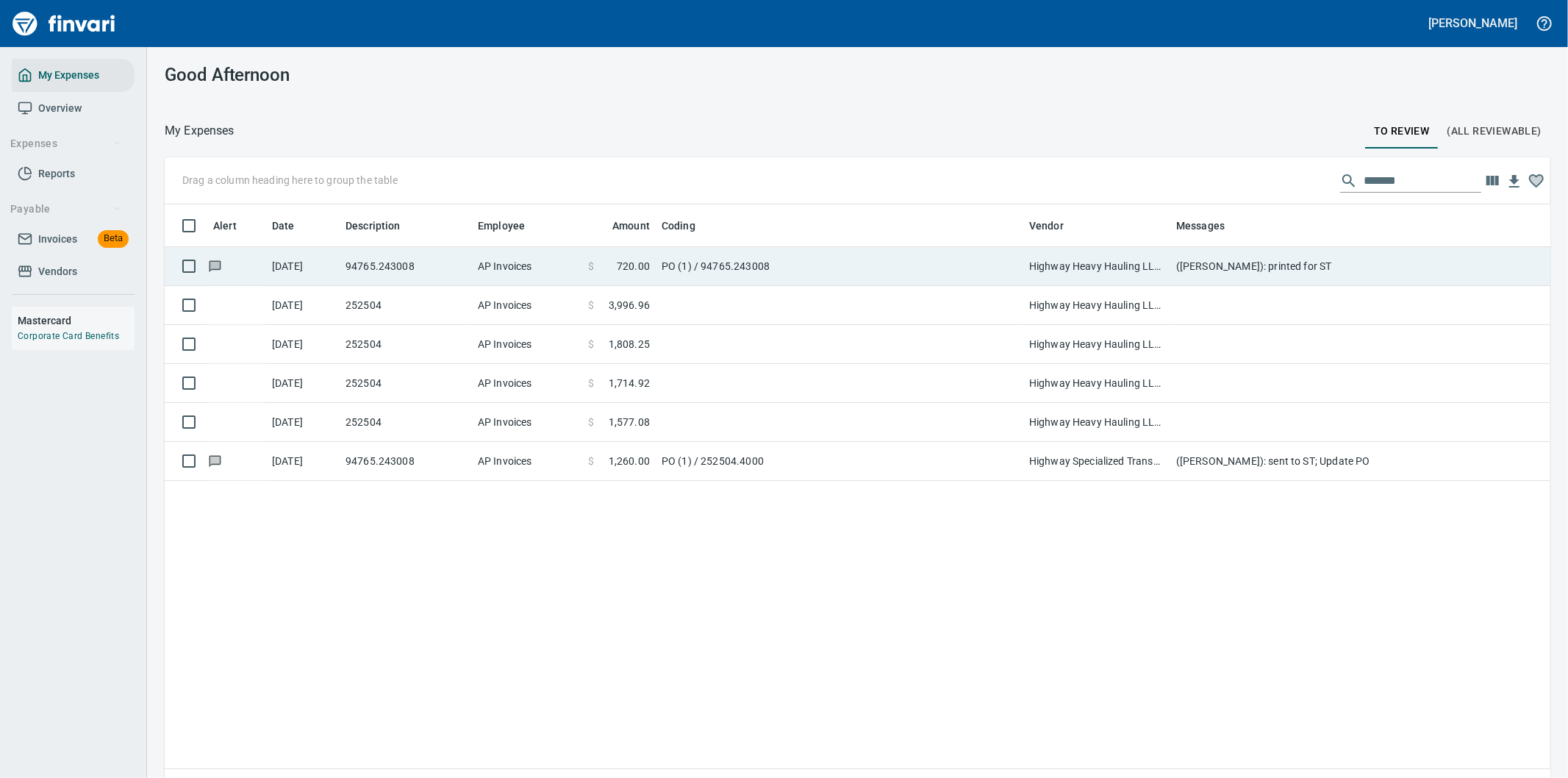
scroll to position [592, 1361]
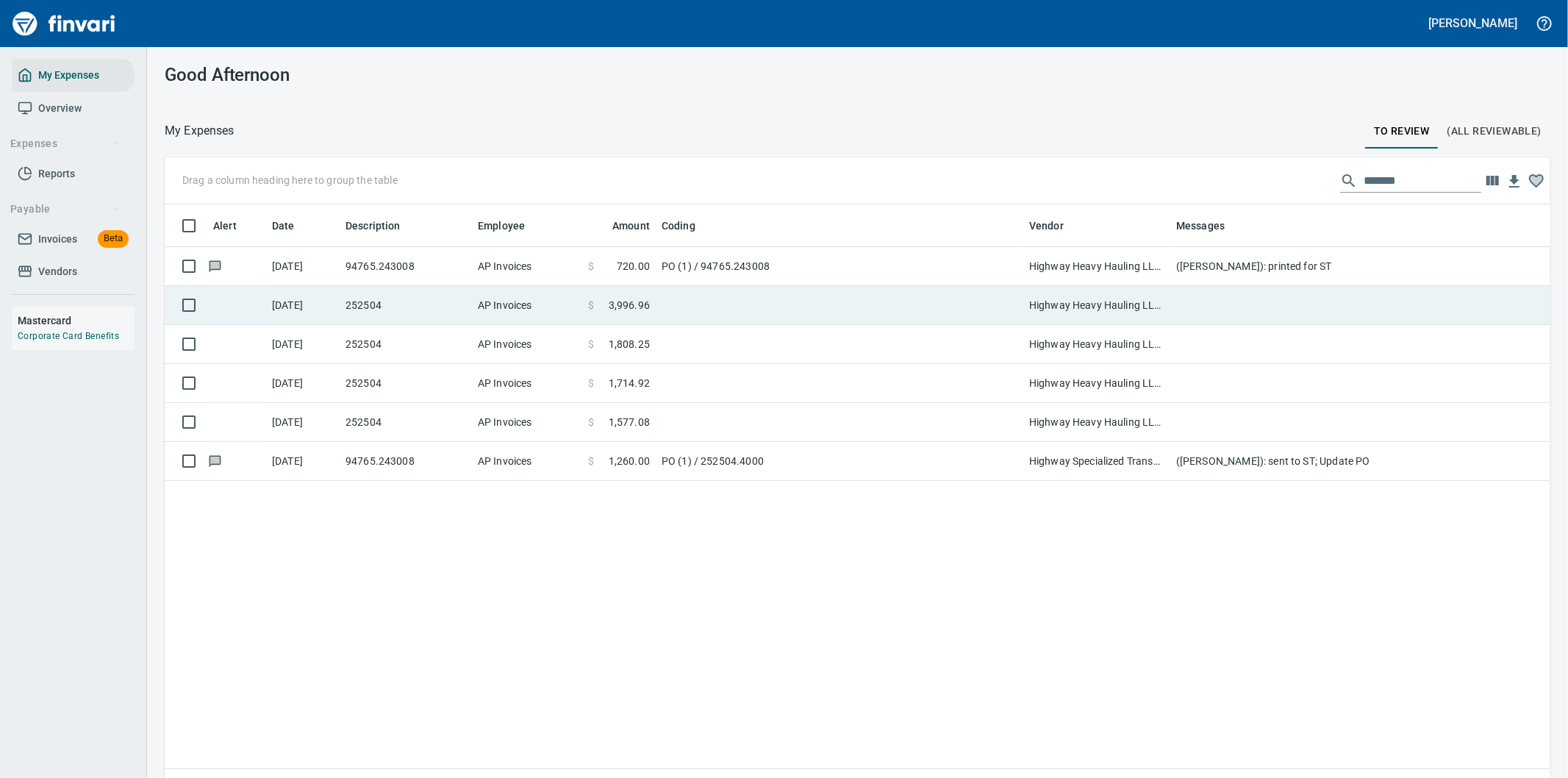
click at [1191, 309] on td at bounding box center [1464, 306] width 588 height 39
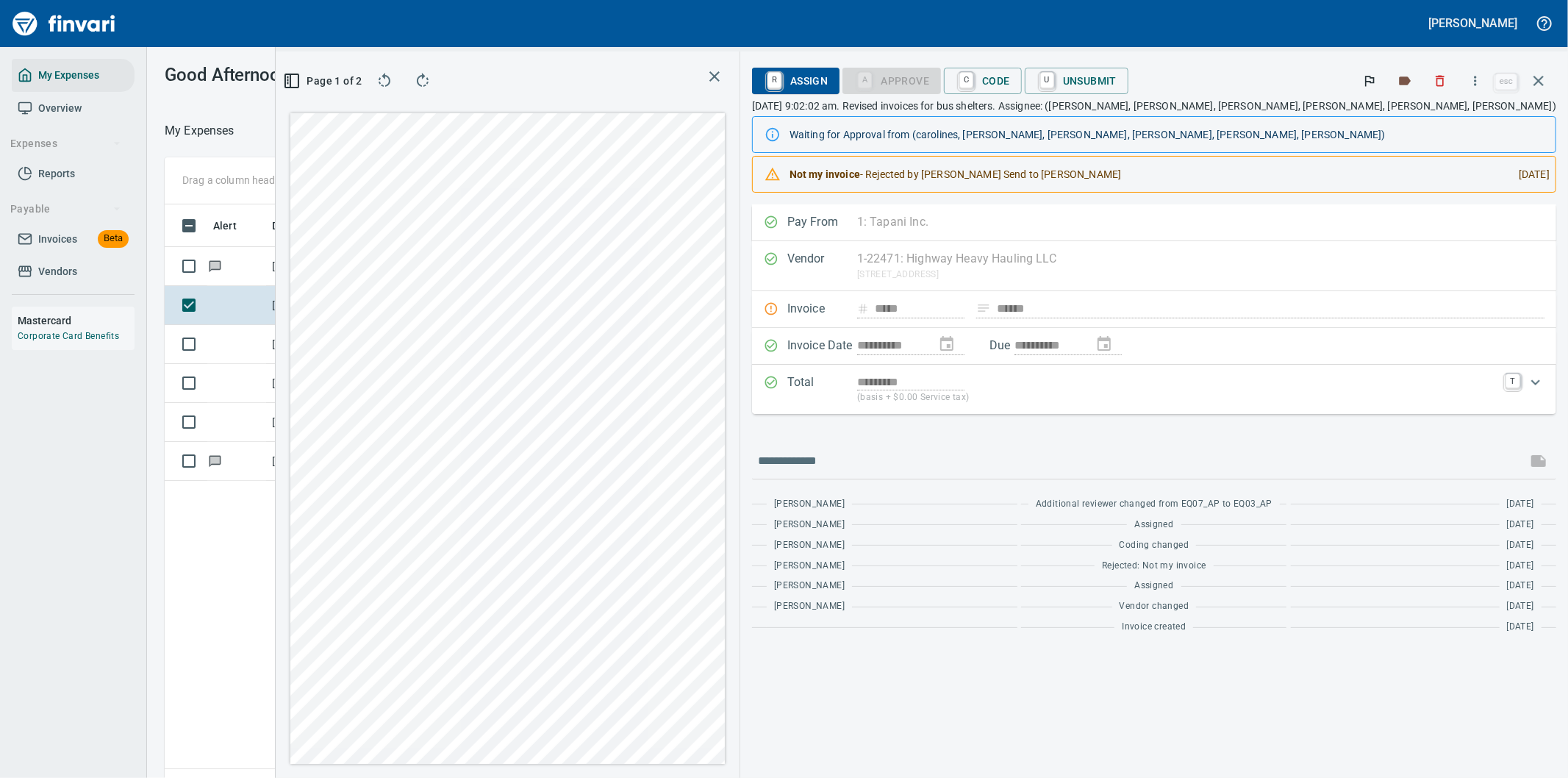
scroll to position [592, 993]
click at [1478, 79] on icon "button" at bounding box center [1474, 80] width 14 height 14
click at [1434, 125] on span "Download" at bounding box center [1473, 123] width 141 height 17
click at [1054, 459] on input "text" at bounding box center [1139, 461] width 763 height 23
type input "**********"
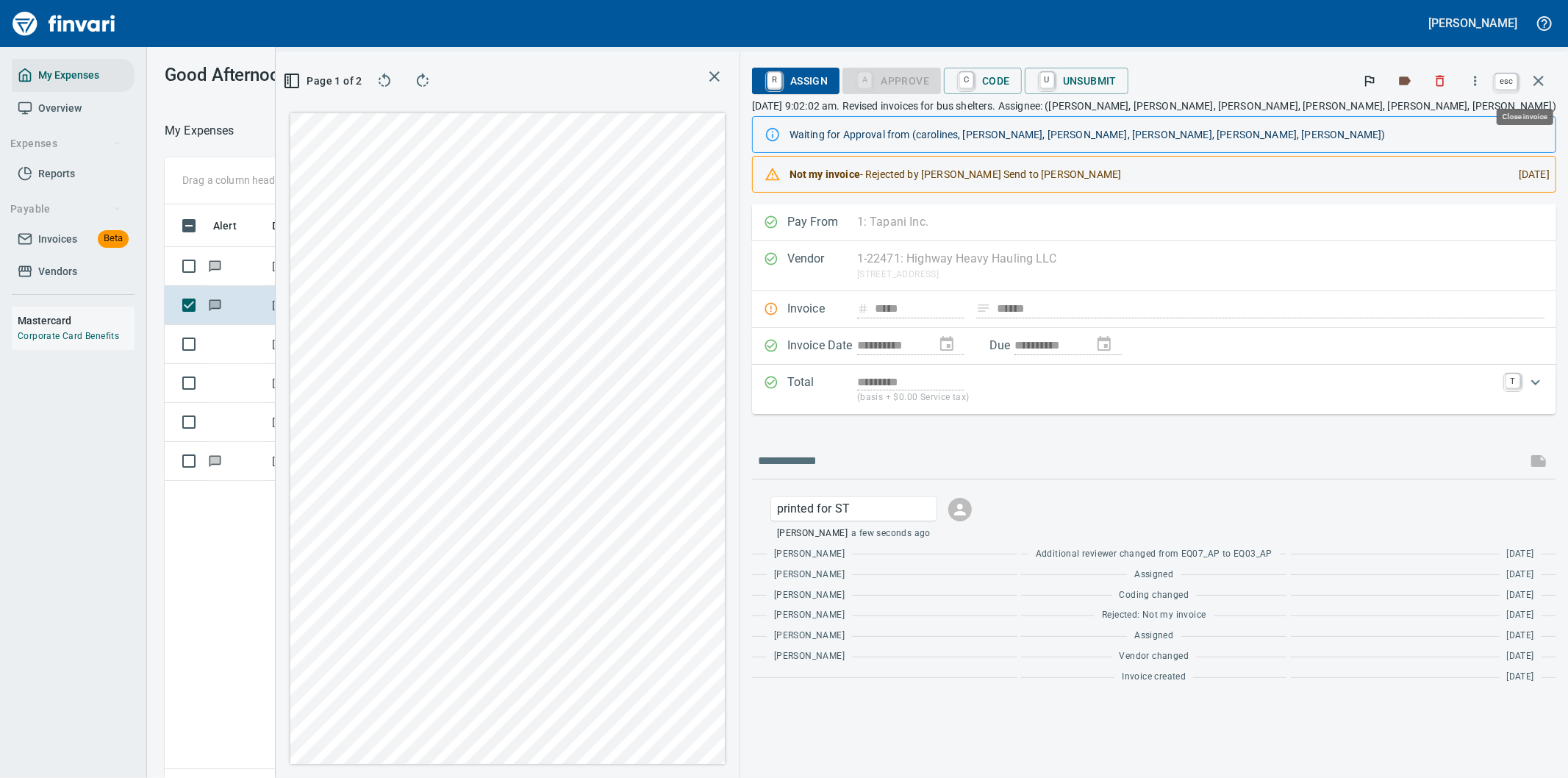
click at [1539, 78] on icon "button" at bounding box center [1538, 80] width 17 height 17
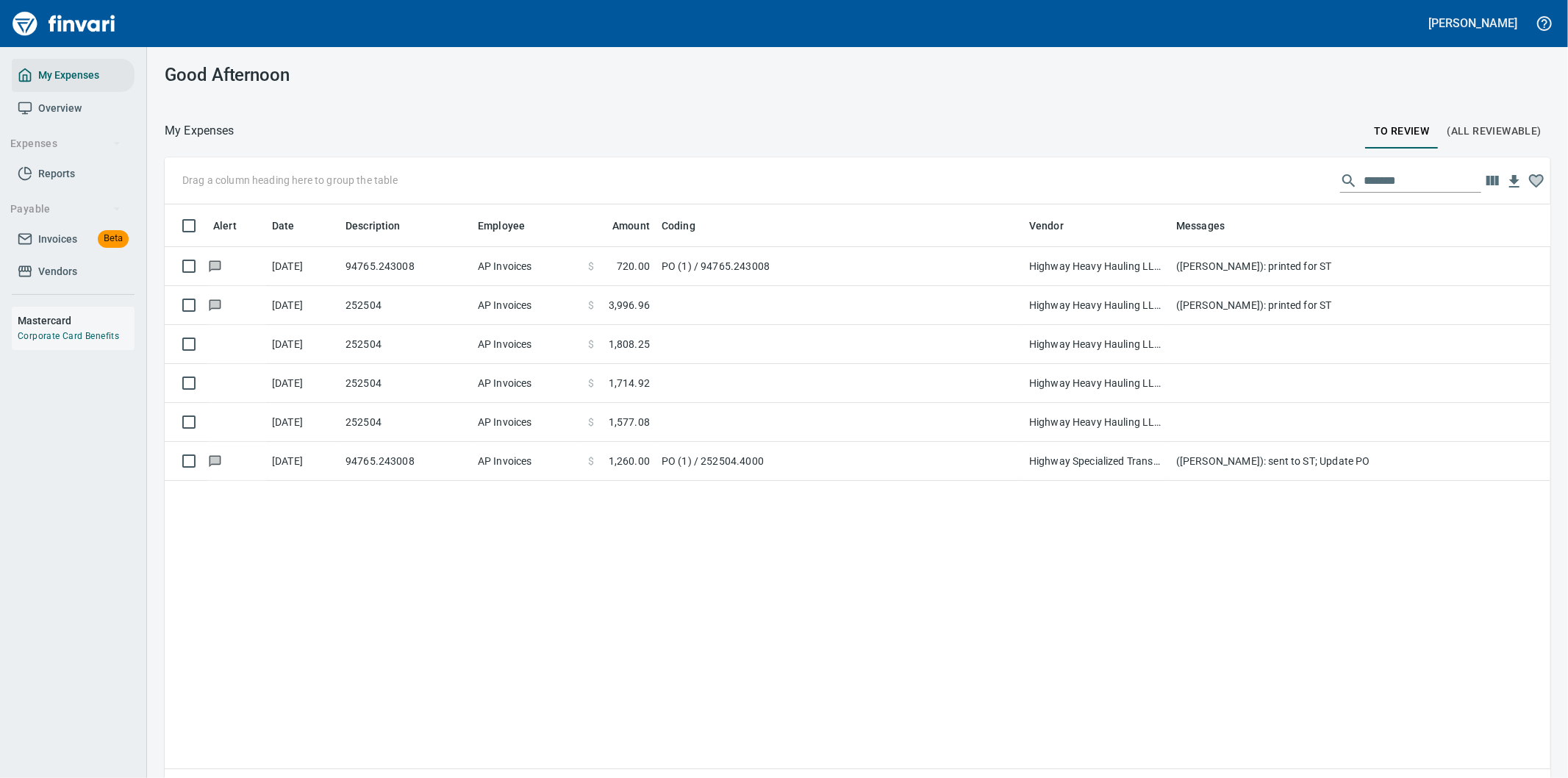
scroll to position [592, 1361]
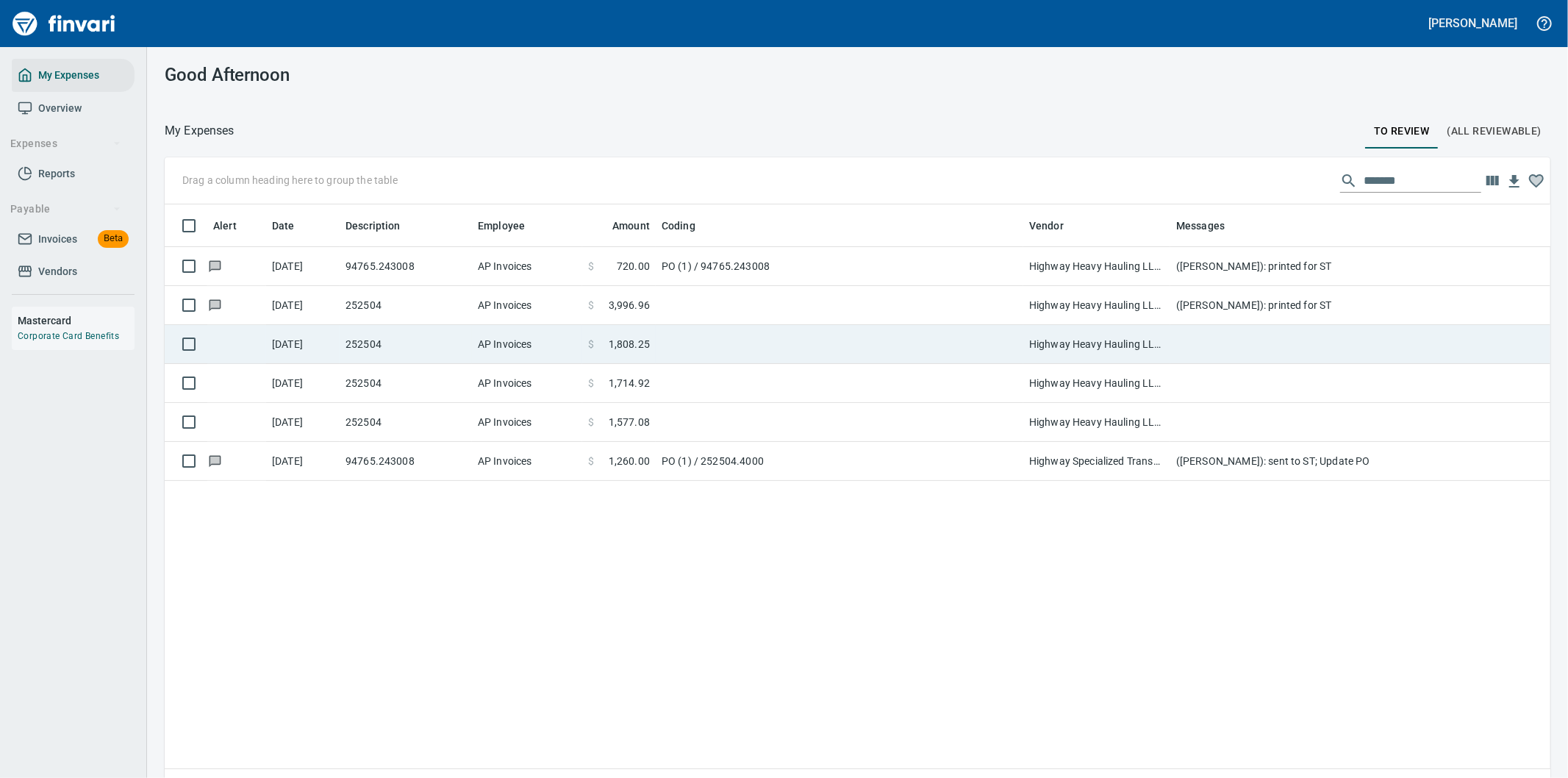
click at [1095, 343] on td "Highway Heavy Hauling LLC (1-22471)" at bounding box center [1096, 344] width 147 height 39
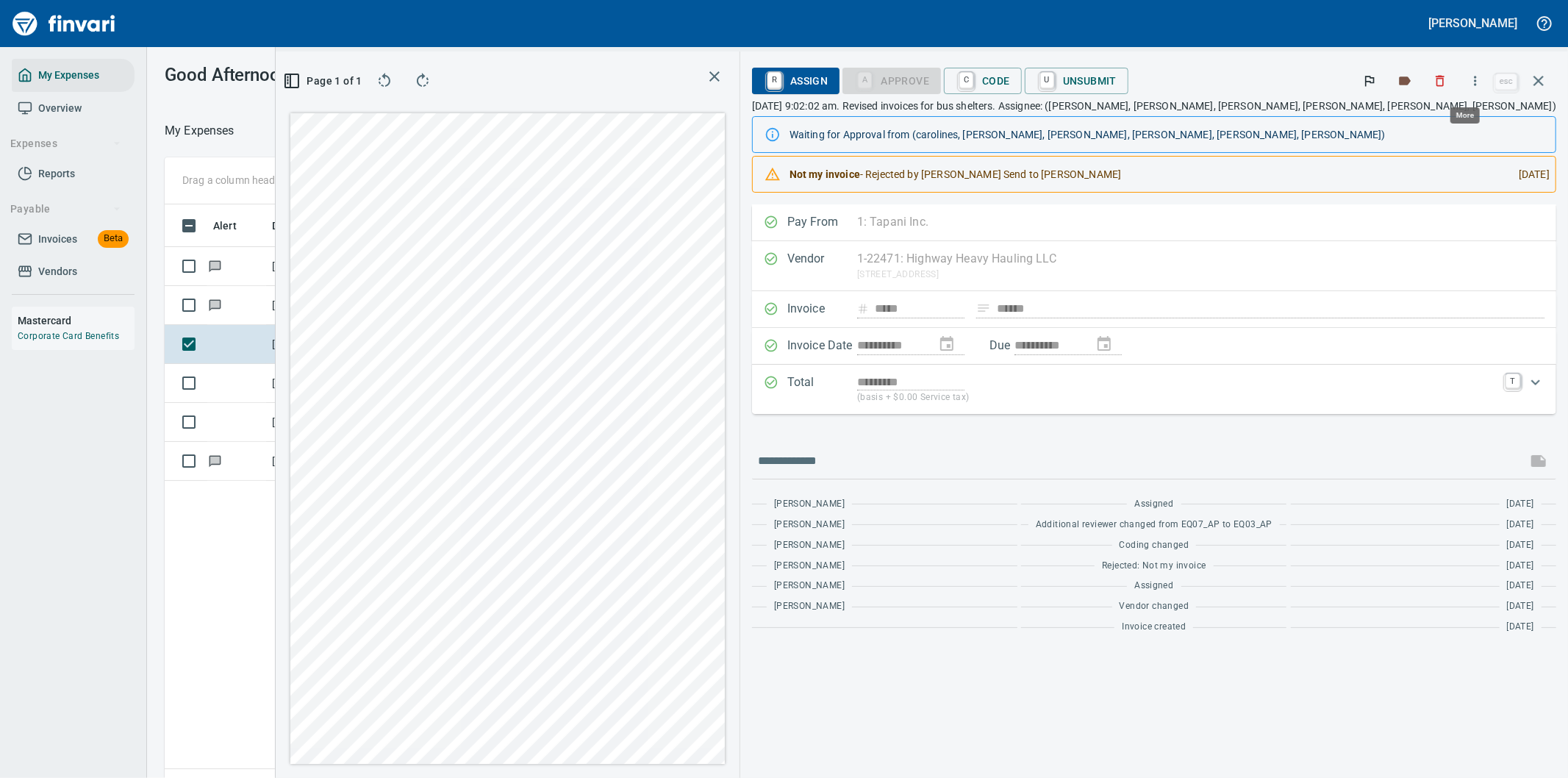
scroll to position [592, 993]
click at [1474, 77] on icon "button" at bounding box center [1474, 80] width 14 height 14
click at [1416, 115] on span "Download" at bounding box center [1473, 123] width 141 height 17
click at [1104, 467] on input "text" at bounding box center [1139, 461] width 763 height 23
type input "**********"
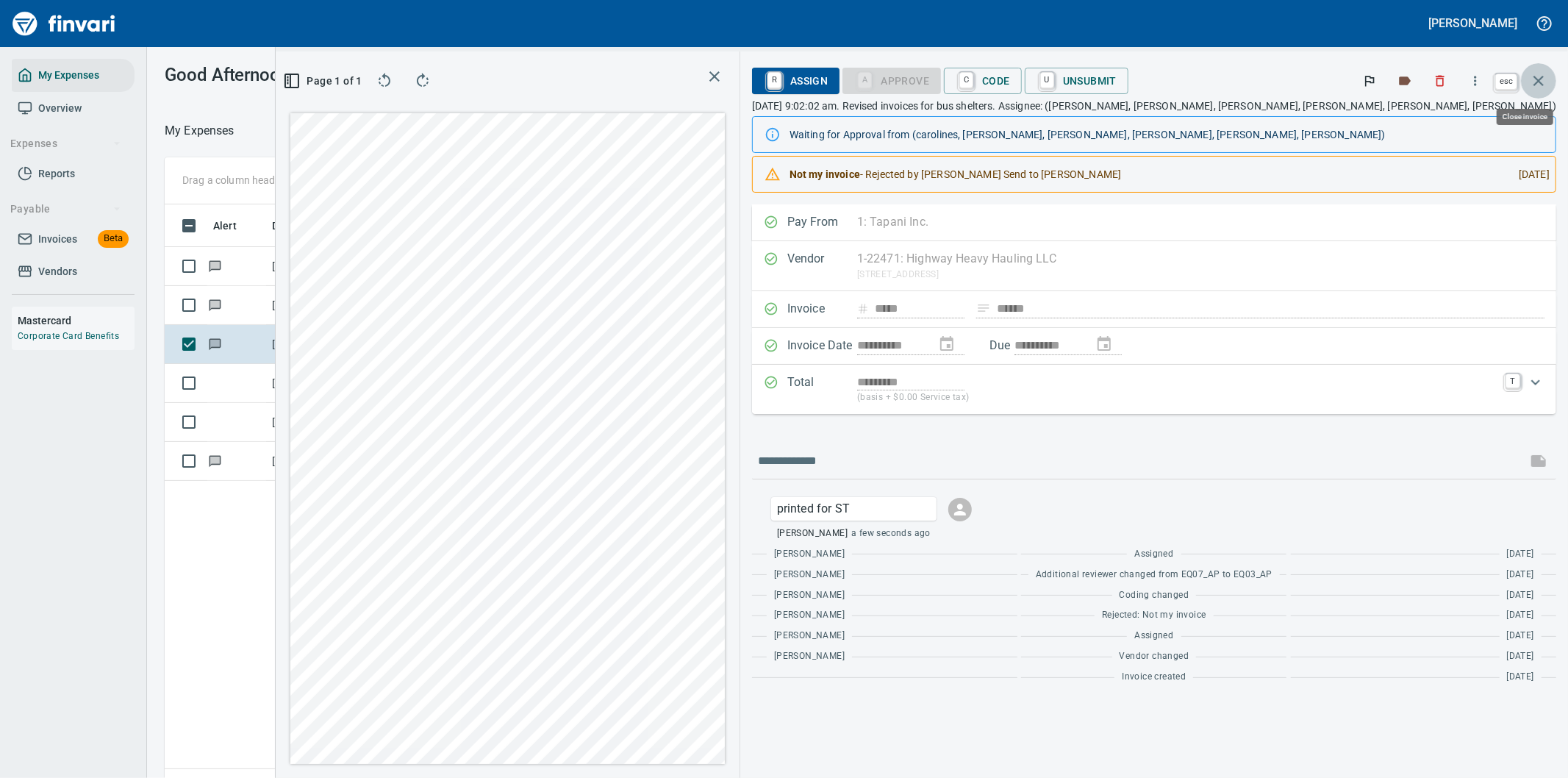
click at [1540, 77] on icon "button" at bounding box center [1538, 80] width 17 height 17
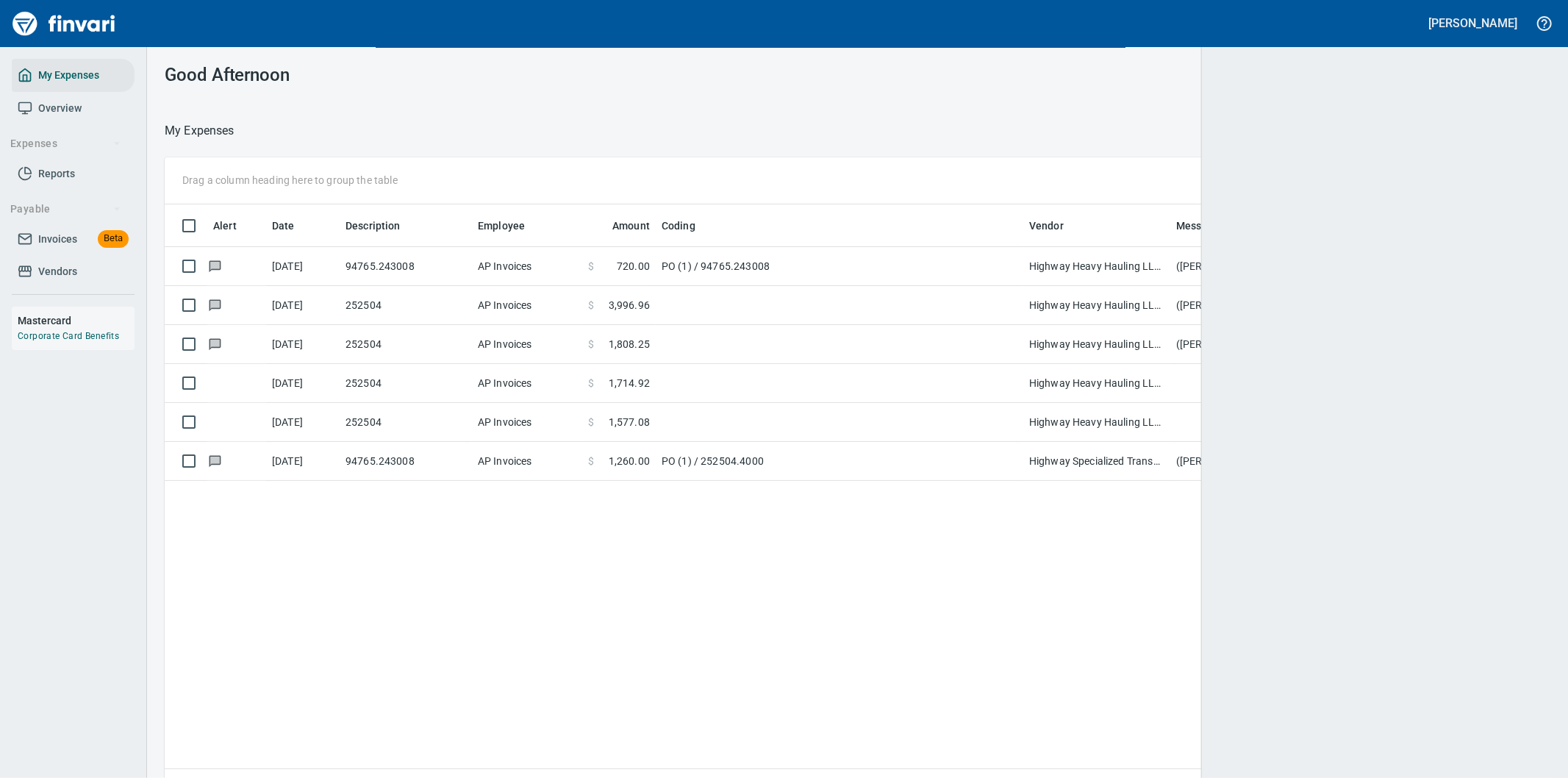
scroll to position [592, 1351]
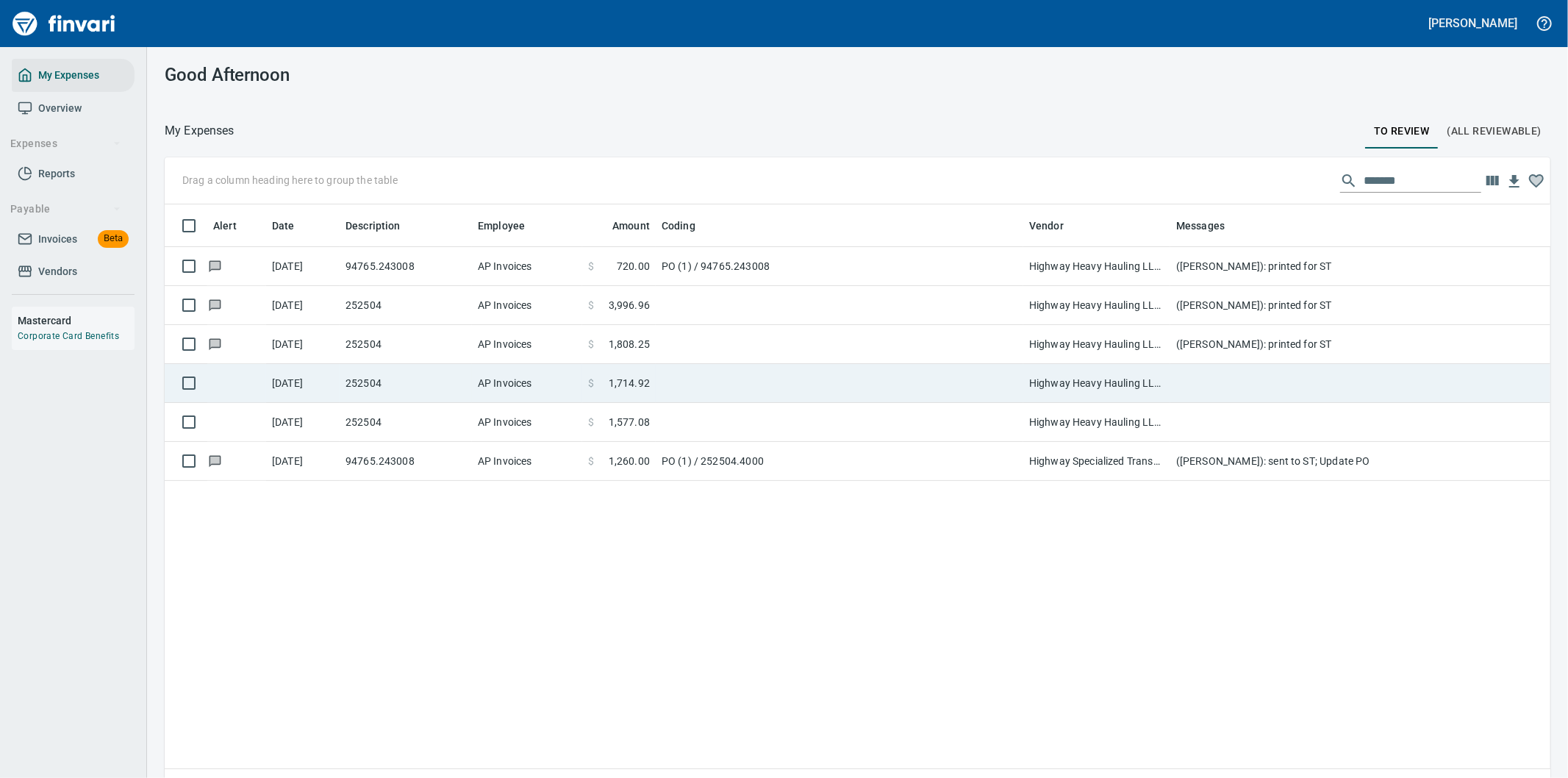
click at [1195, 387] on td at bounding box center [1464, 384] width 588 height 39
click at [1195, 387] on div "Drag a column heading here to group the table ******* Alert Date Description Em…" at bounding box center [858, 489] width 1421 height 663
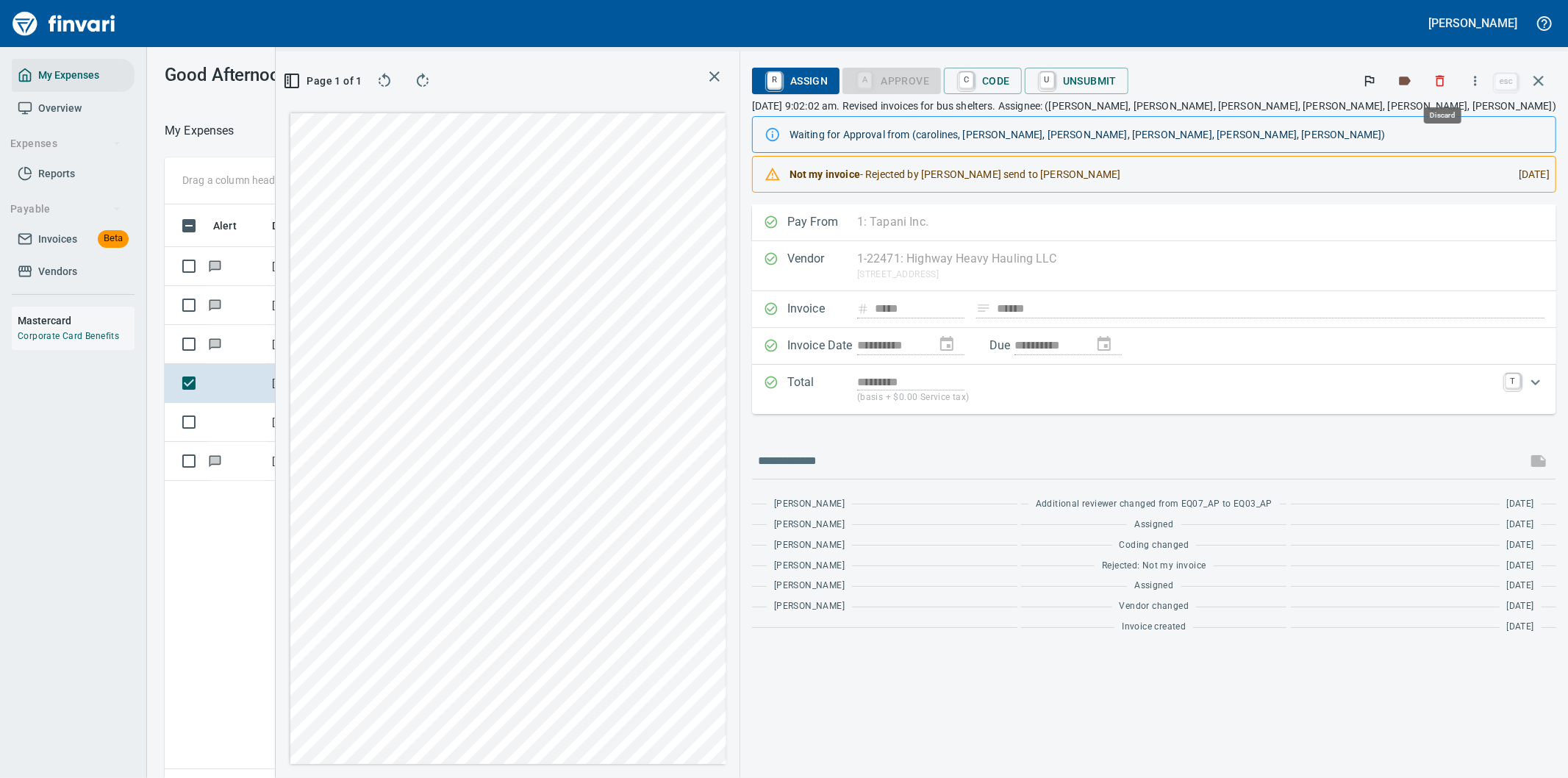
scroll to position [592, 993]
click at [1476, 78] on icon "button" at bounding box center [1474, 80] width 14 height 14
click at [1416, 123] on span "Download" at bounding box center [1473, 123] width 141 height 17
click at [1027, 452] on input "text" at bounding box center [1139, 461] width 763 height 23
type input "**********"
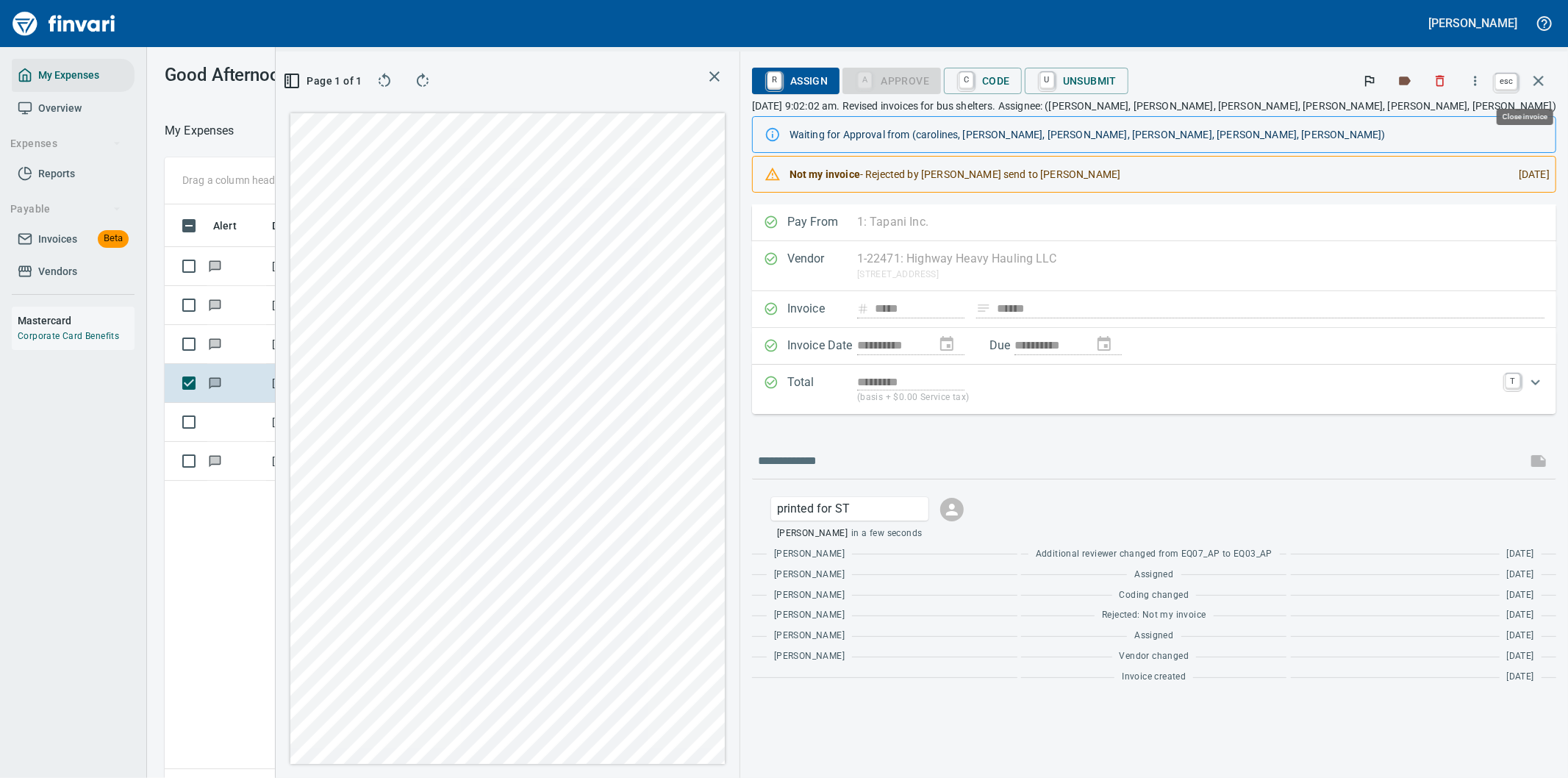
click at [1535, 76] on icon "button" at bounding box center [1538, 80] width 17 height 17
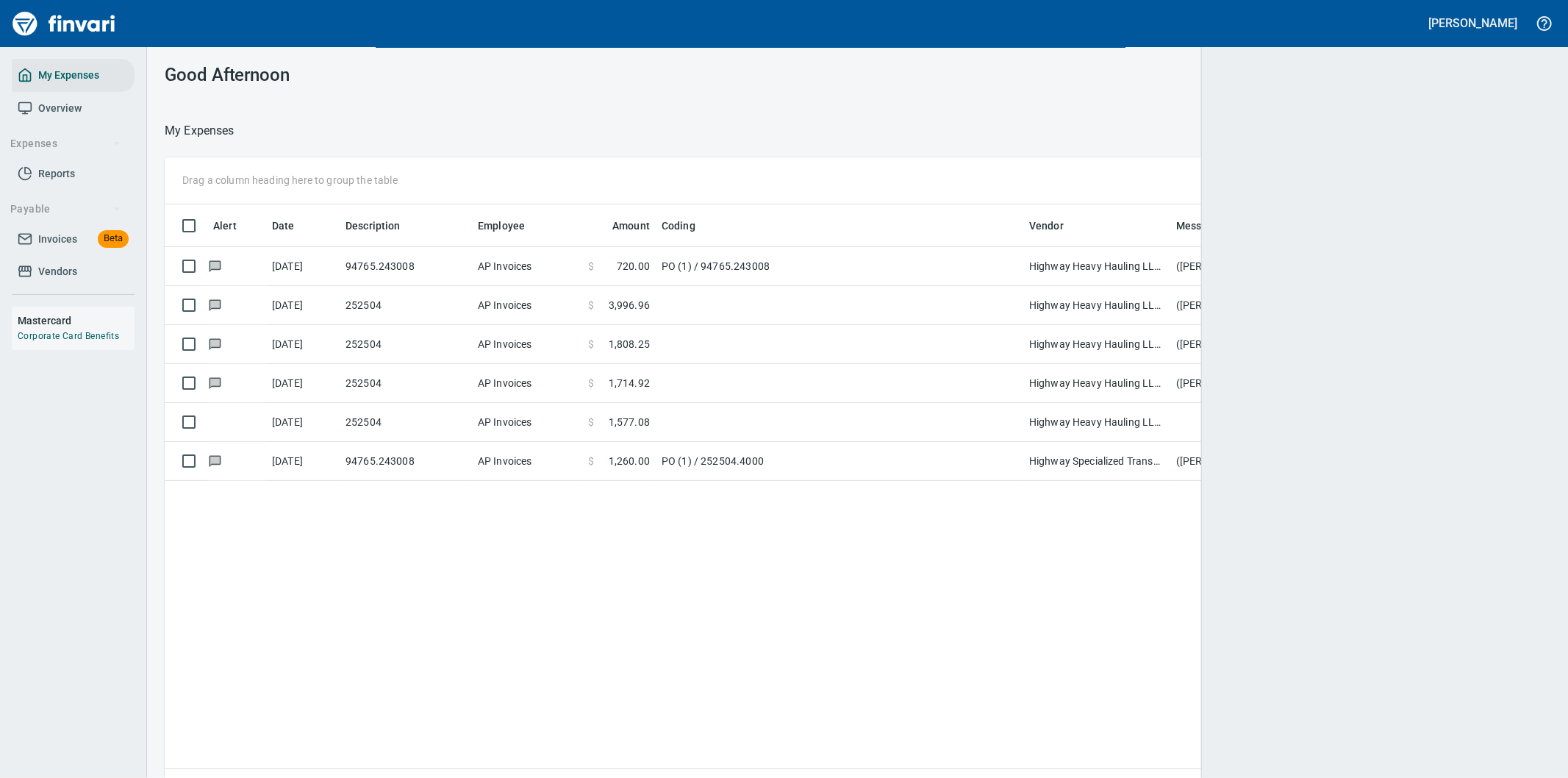
scroll to position [592, 1361]
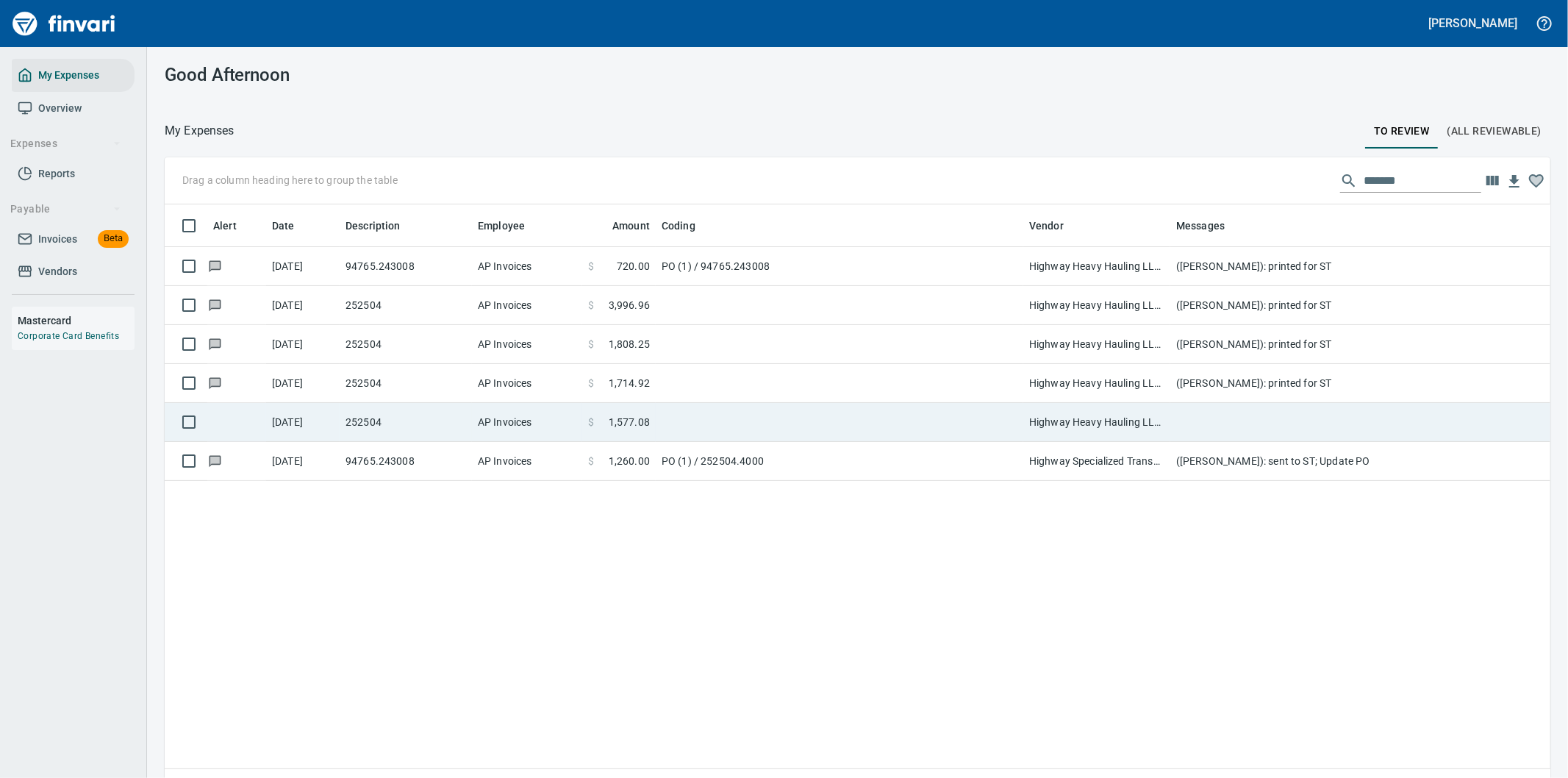
click at [1199, 416] on td at bounding box center [1464, 423] width 588 height 39
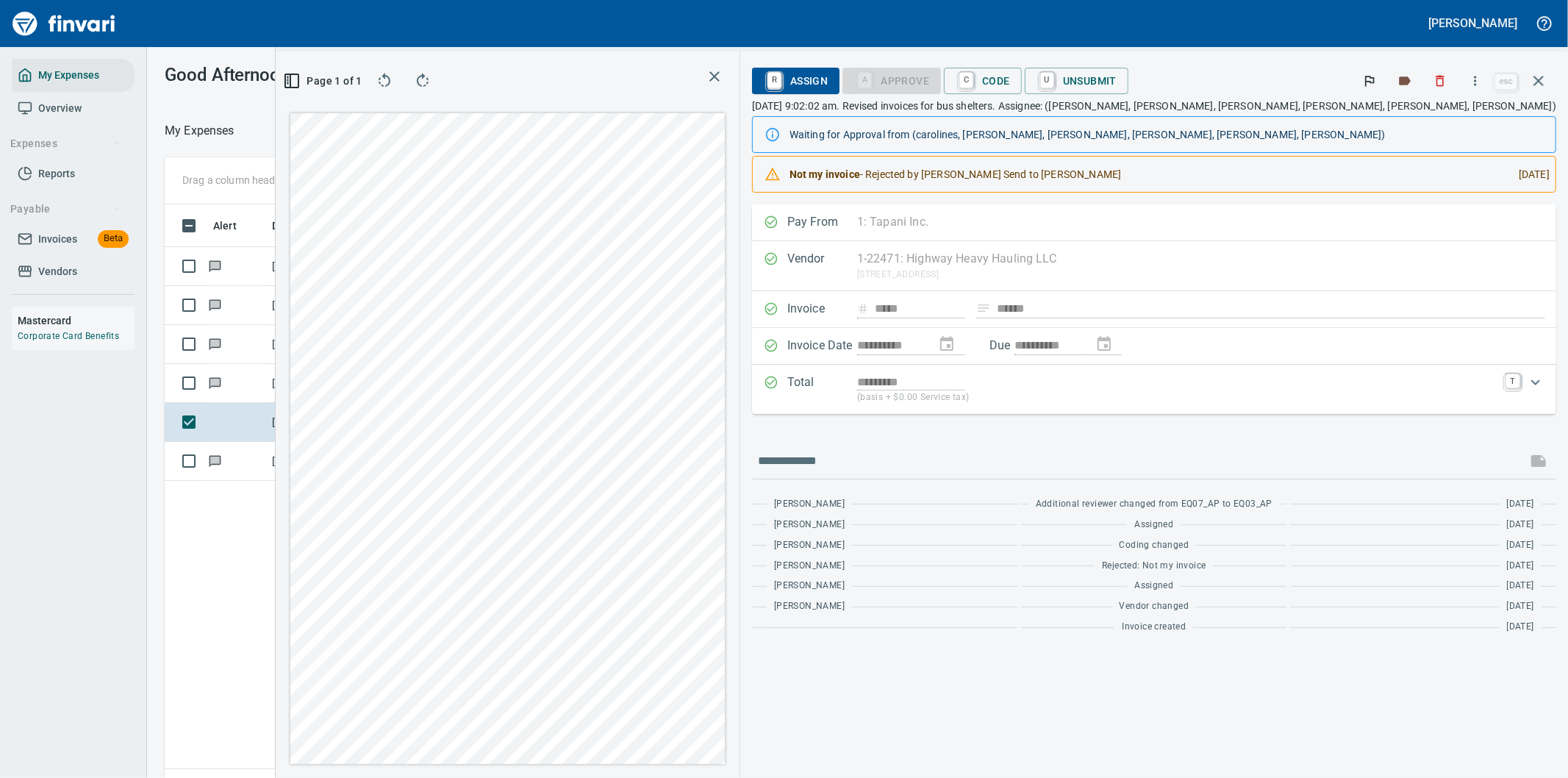
scroll to position [592, 993]
click at [1473, 76] on icon "button" at bounding box center [1474, 80] width 14 height 14
click at [1397, 116] on div at bounding box center [1390, 123] width 23 height 17
click at [1051, 455] on input "text" at bounding box center [1139, 461] width 763 height 23
type input "**********"
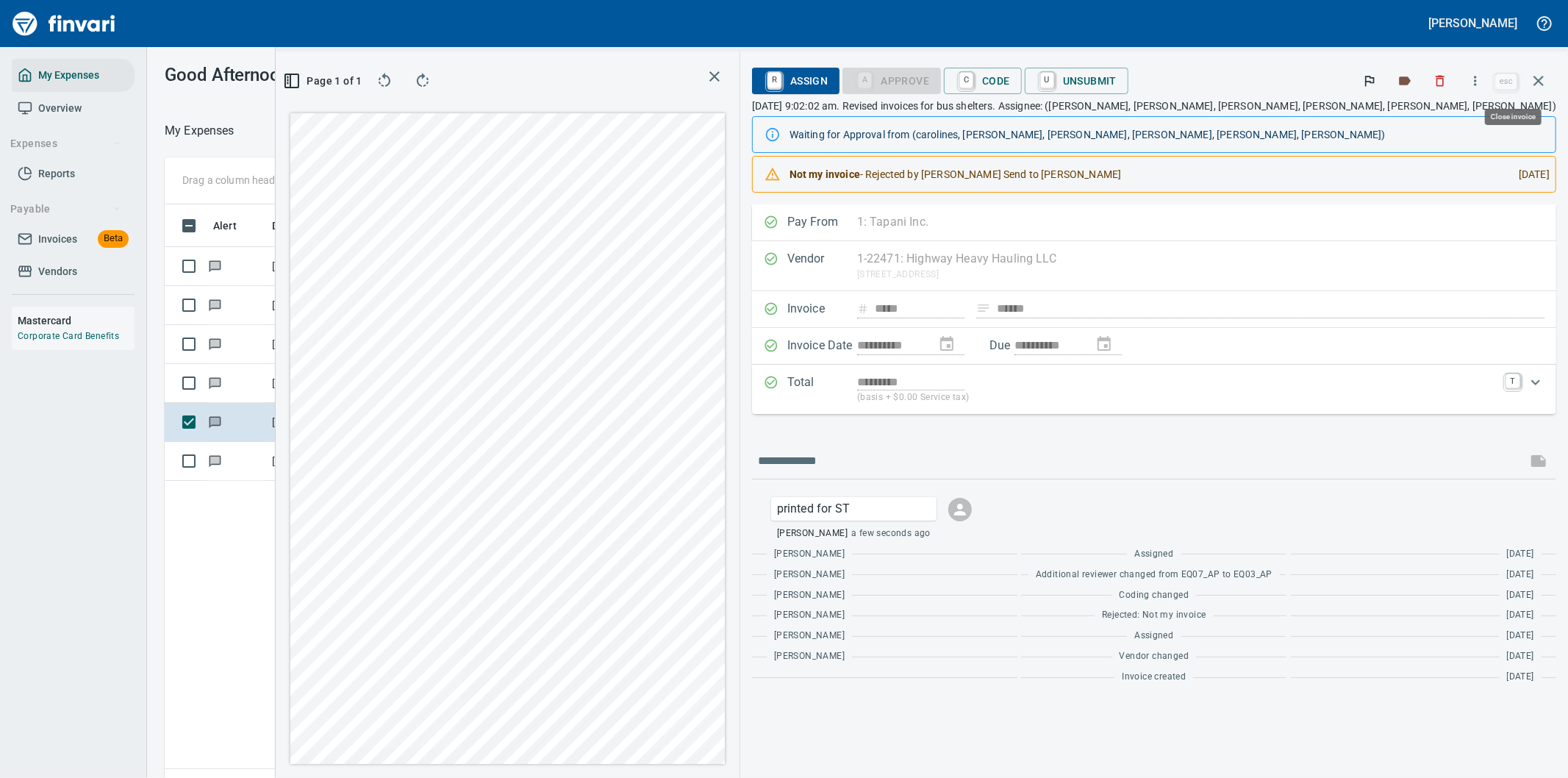
click at [1535, 76] on icon "button" at bounding box center [1539, 81] width 11 height 11
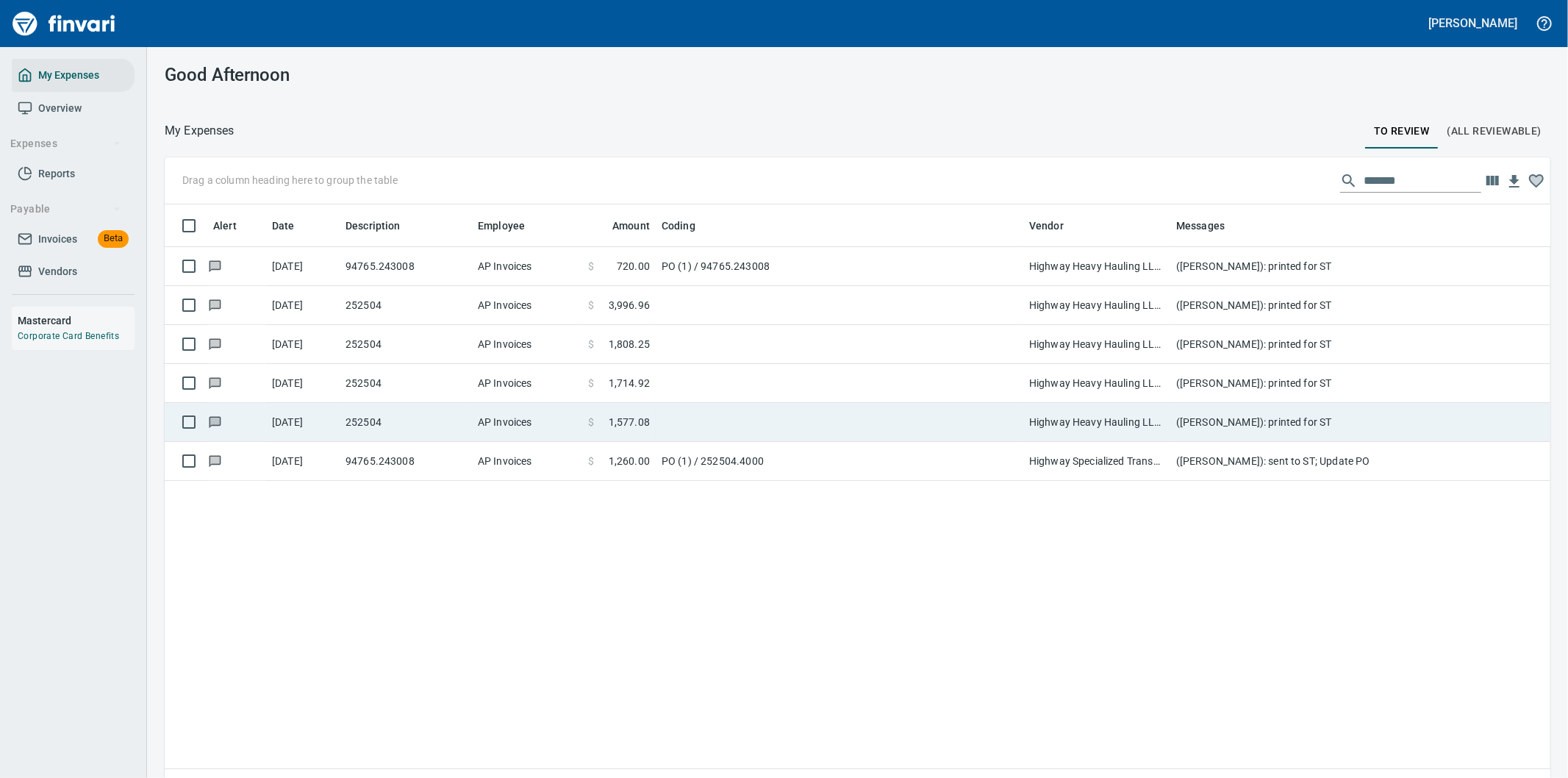
scroll to position [592, 1361]
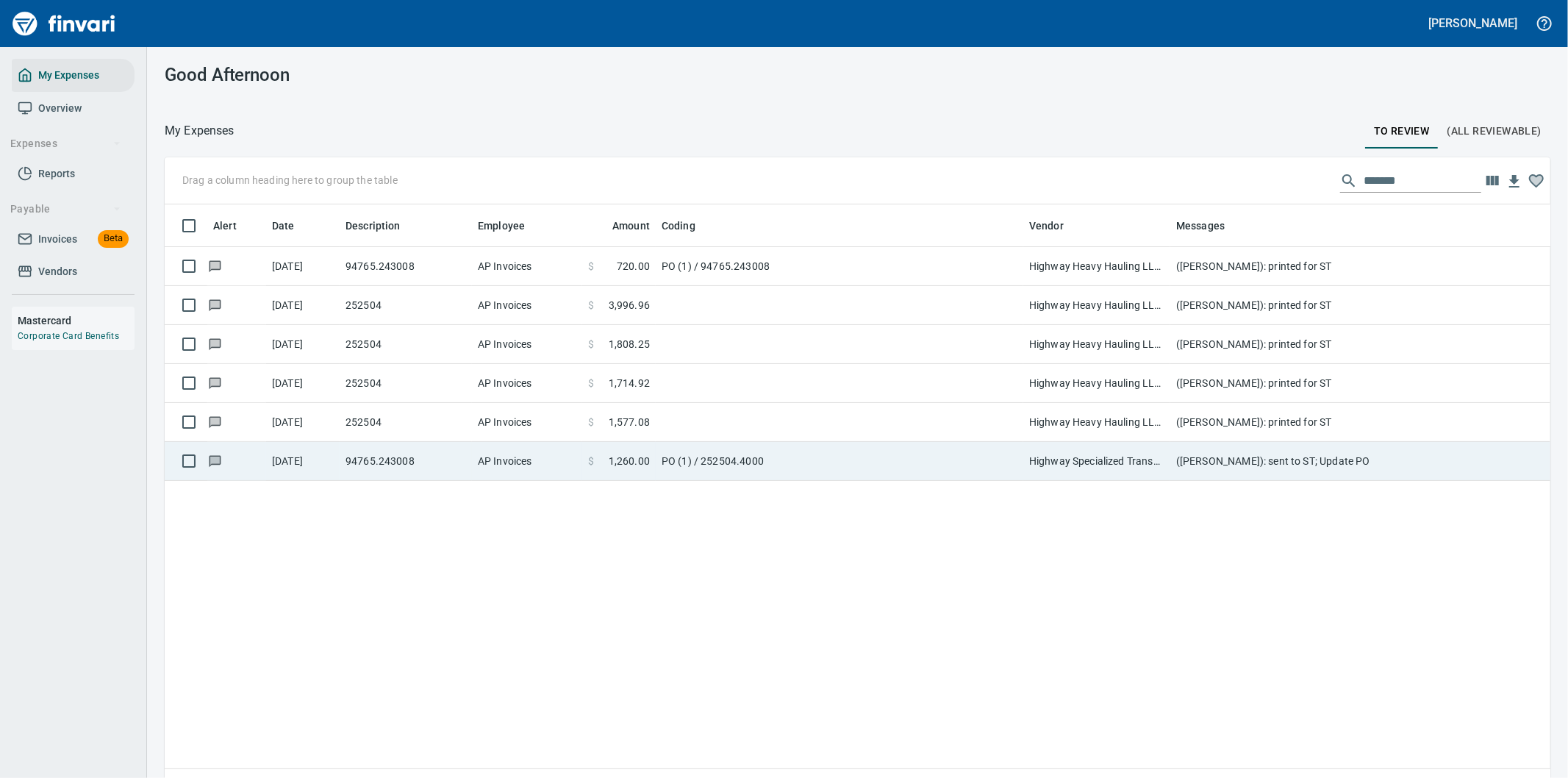
click at [1157, 457] on td "Highway Specialized Transport LLC (1-23433)" at bounding box center [1096, 462] width 147 height 39
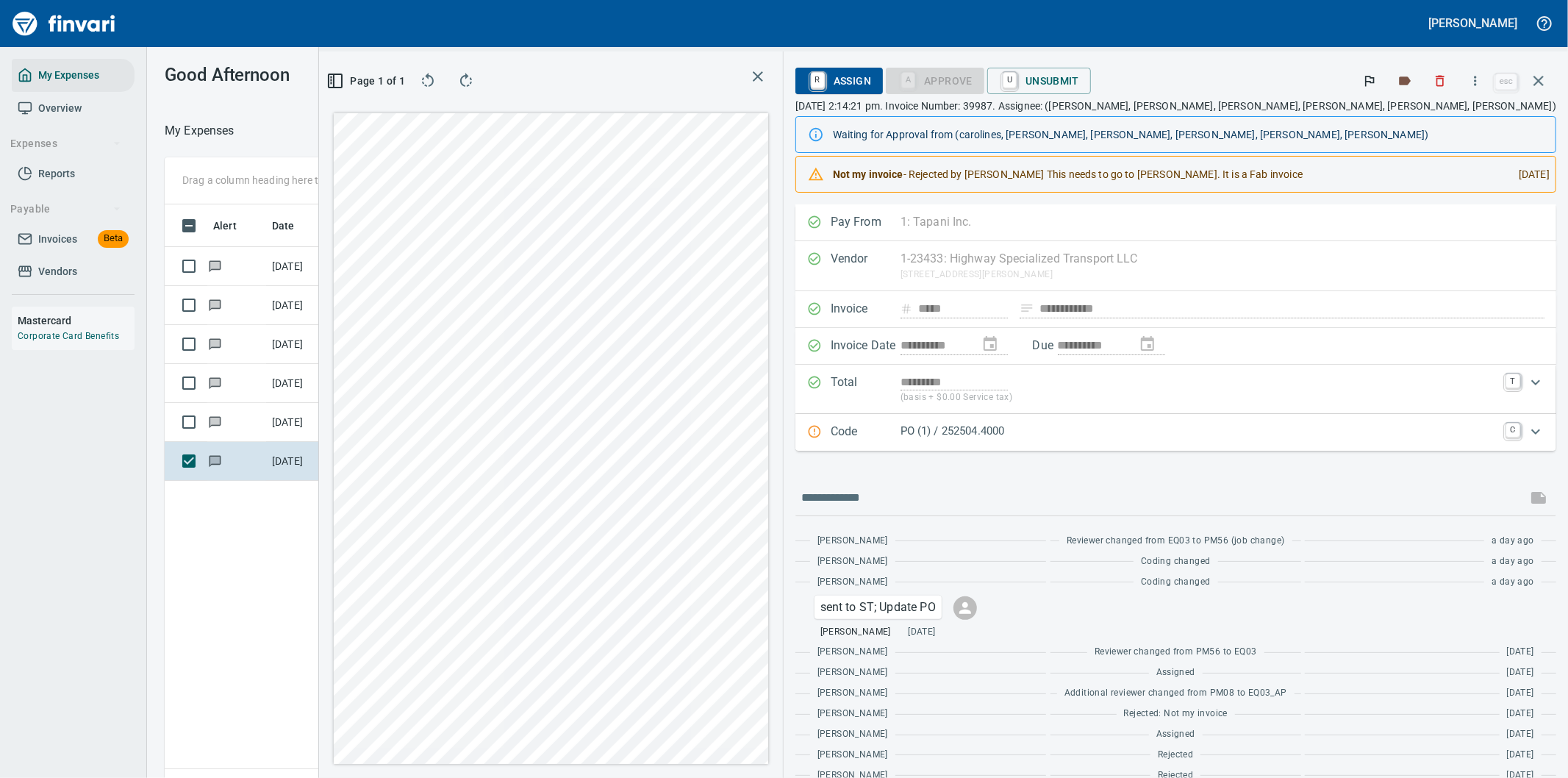
scroll to position [592, 993]
click at [1480, 78] on icon "button" at bounding box center [1474, 80] width 14 height 14
click at [1434, 124] on span "Download" at bounding box center [1473, 123] width 141 height 17
click at [1100, 510] on input "text" at bounding box center [1160, 498] width 719 height 23
type input "**********"
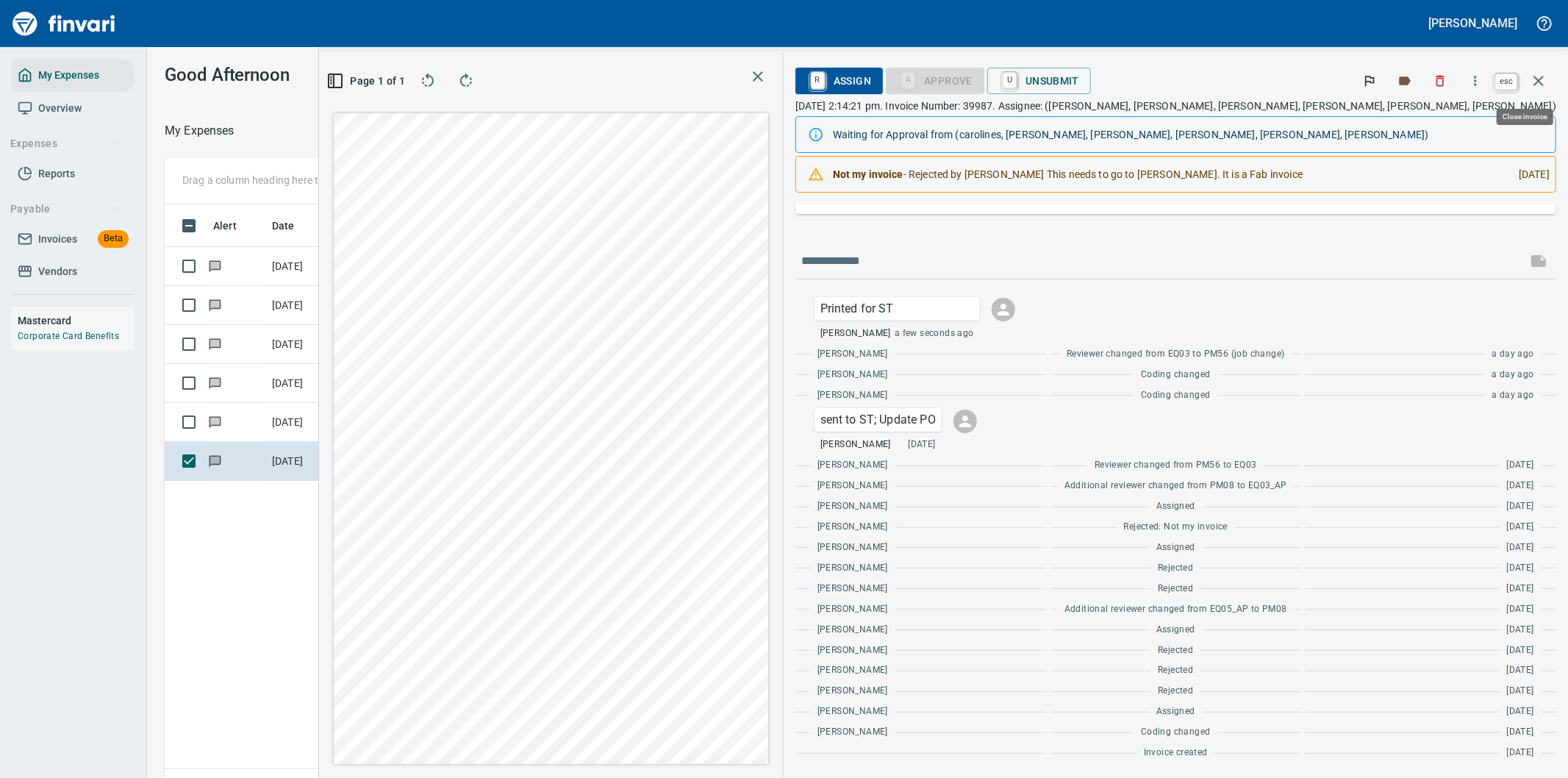
click at [1537, 75] on icon "button" at bounding box center [1538, 80] width 17 height 17
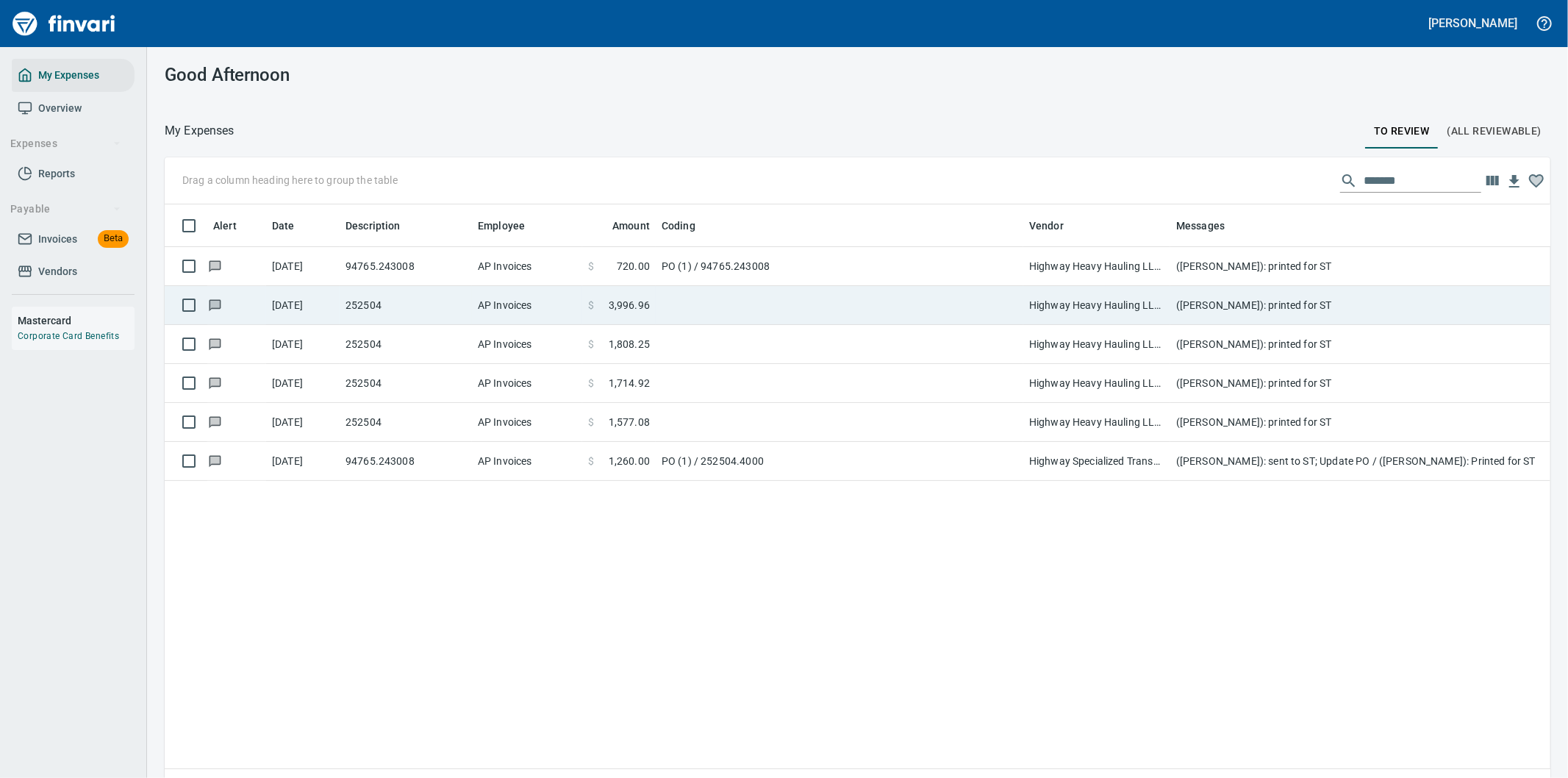
scroll to position [592, 1361]
